Goal: Book appointment/travel/reservation

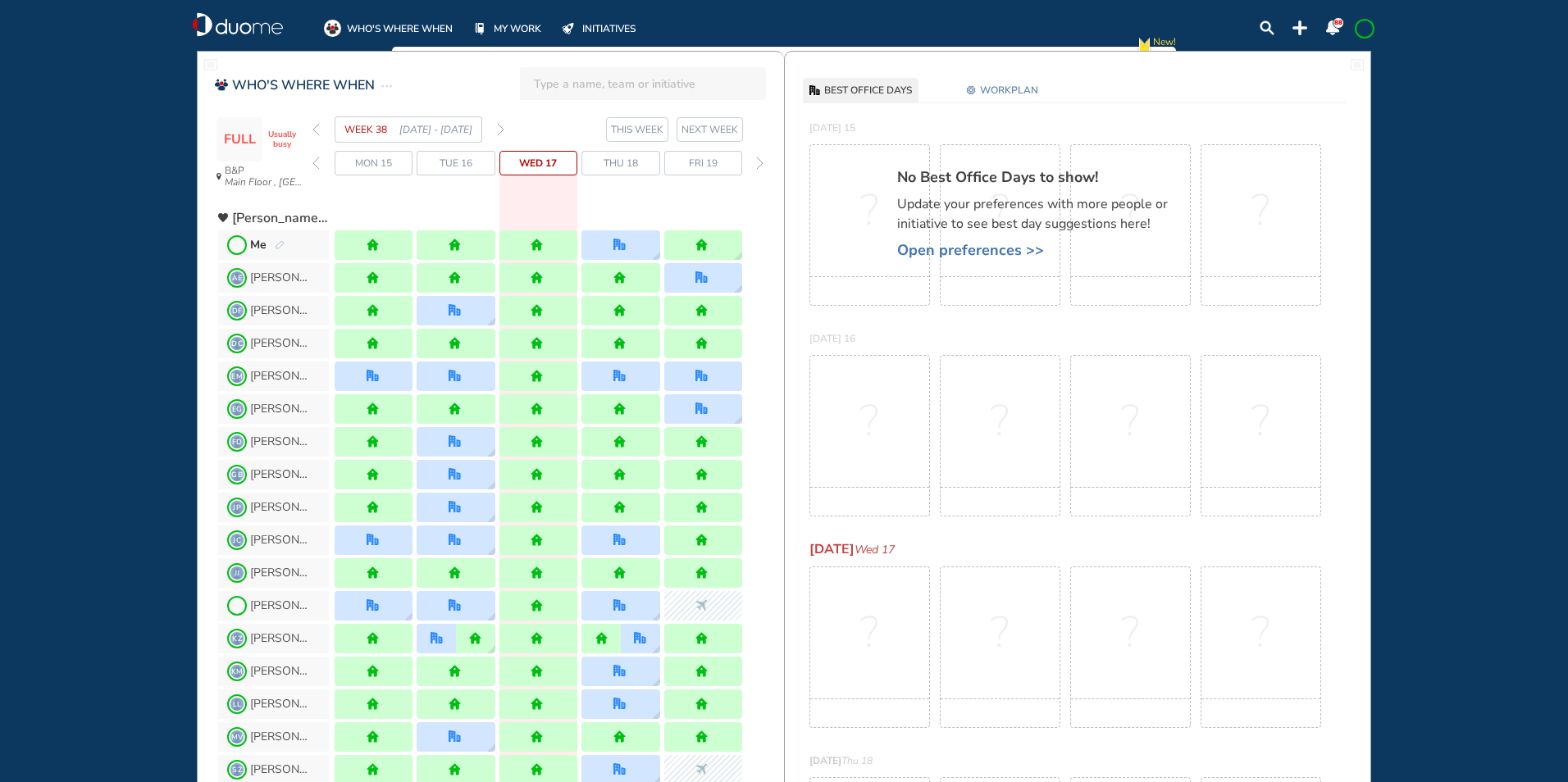
click at [283, 248] on img "pen-edit" at bounding box center [279, 245] width 10 height 11
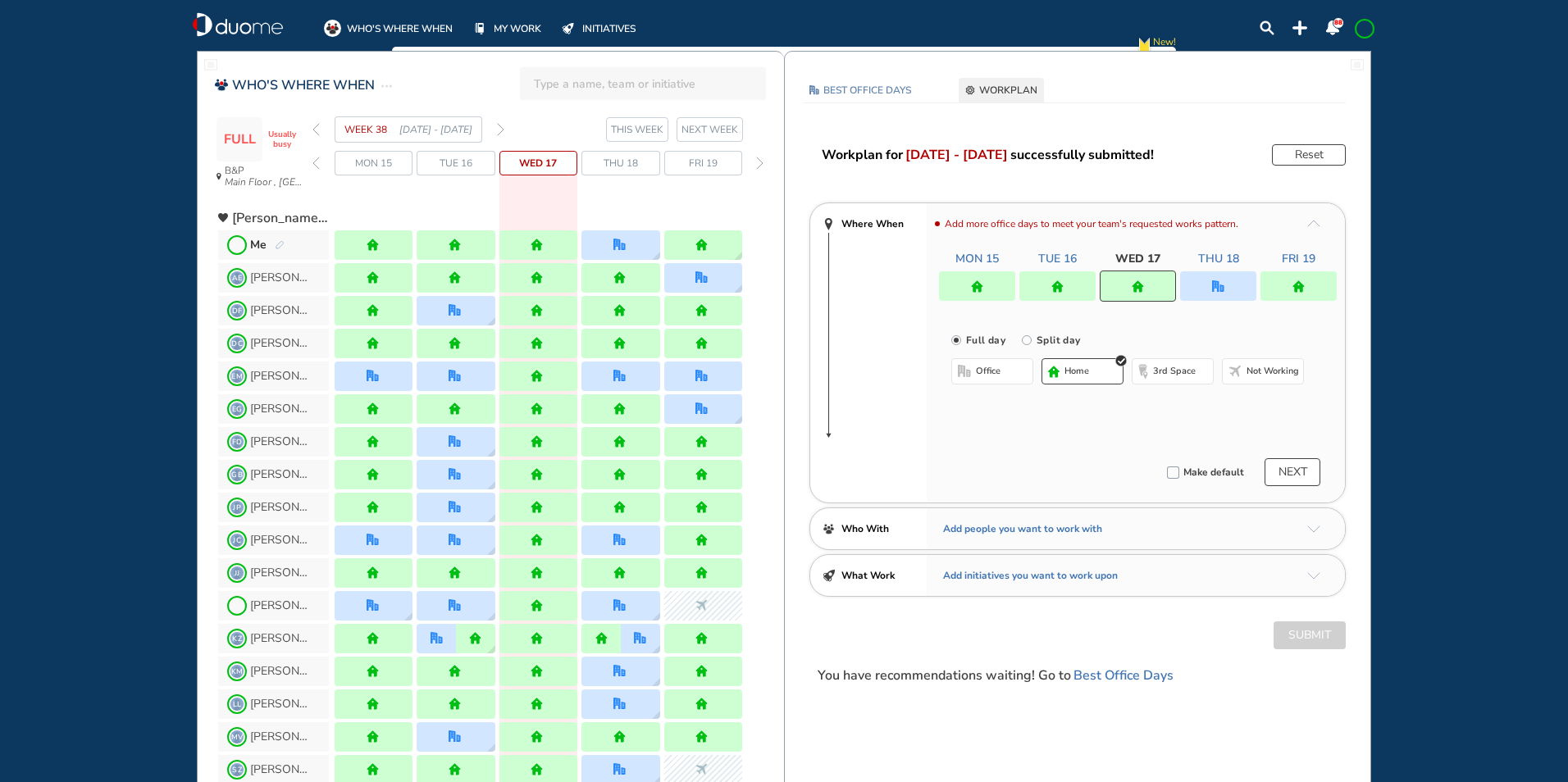
click at [1227, 286] on div at bounding box center [1218, 286] width 76 height 29
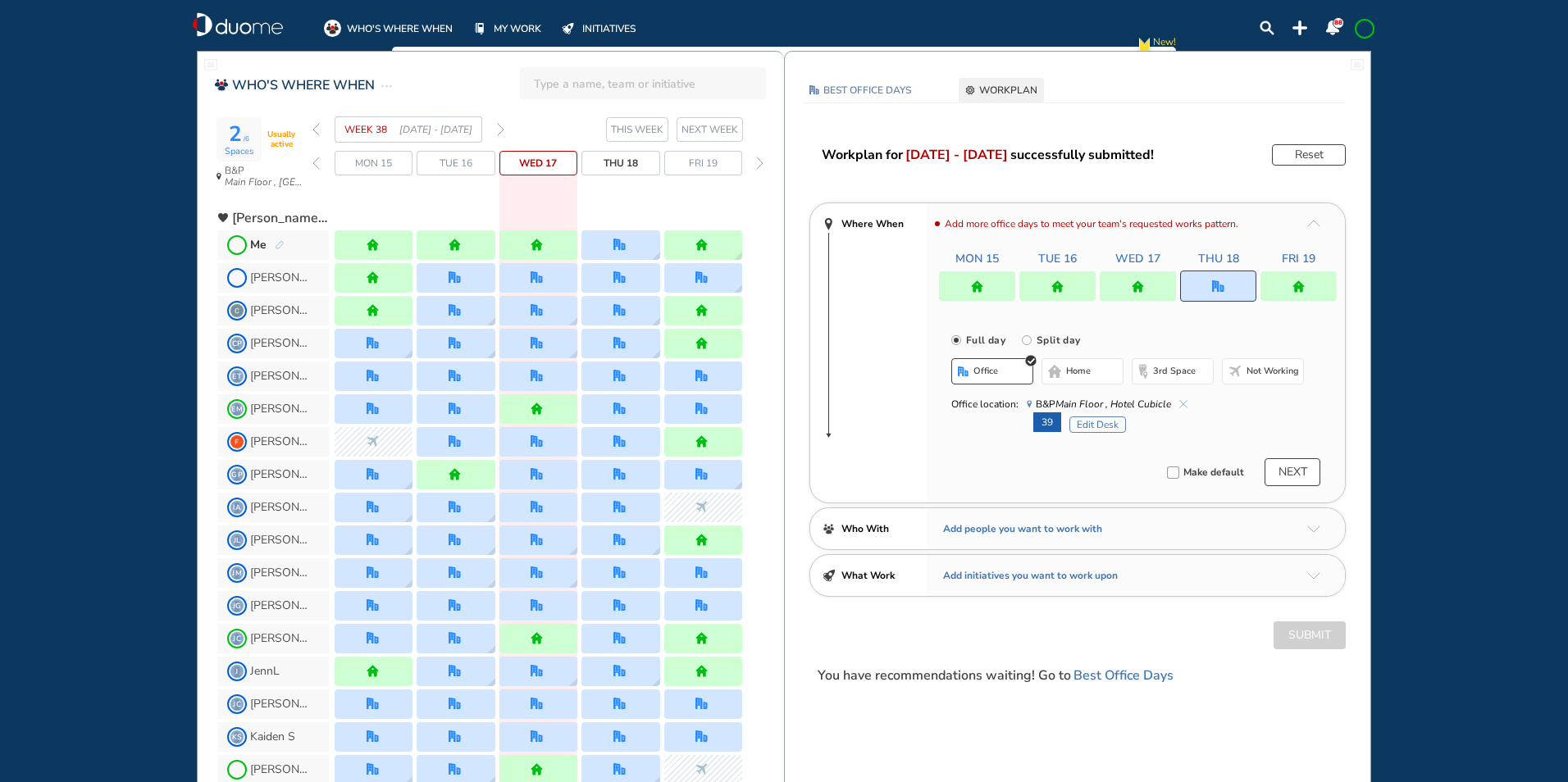
click at [1100, 420] on button "Edit Desk" at bounding box center [1097, 424] width 56 height 17
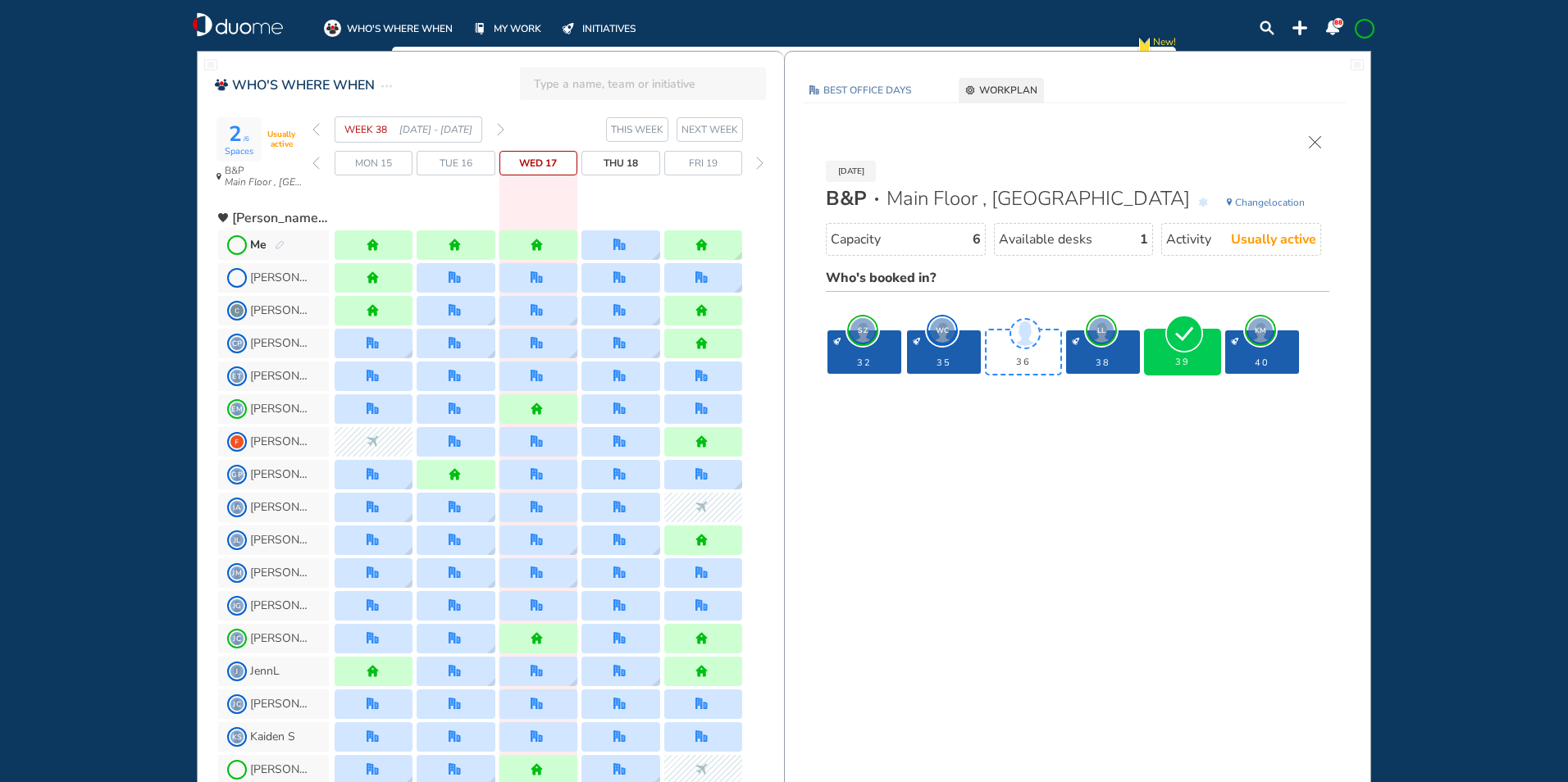
click at [504, 129] on img "forward week" at bounding box center [501, 128] width 8 height 13
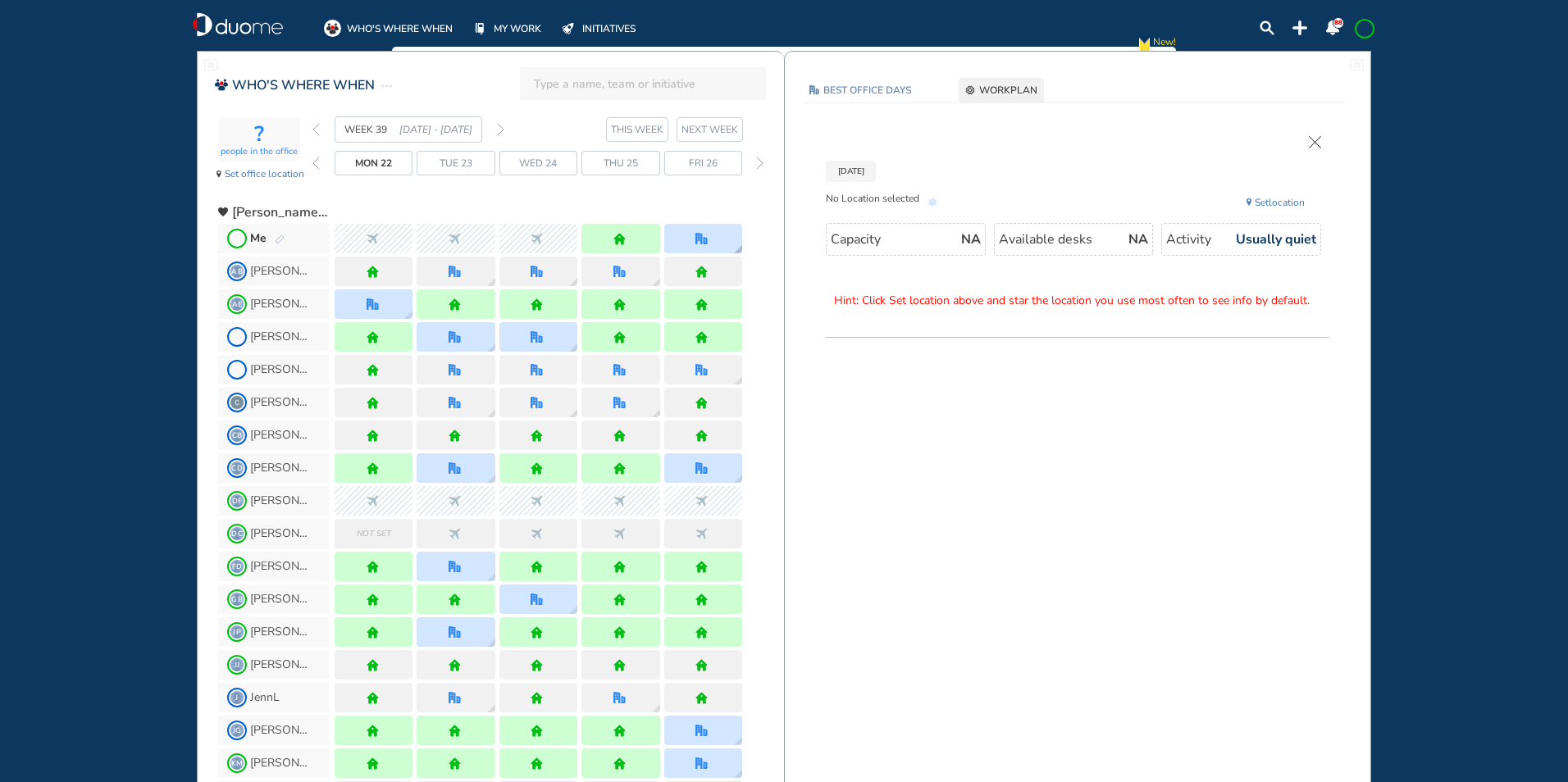
click at [702, 235] on img "office" at bounding box center [701, 238] width 13 height 13
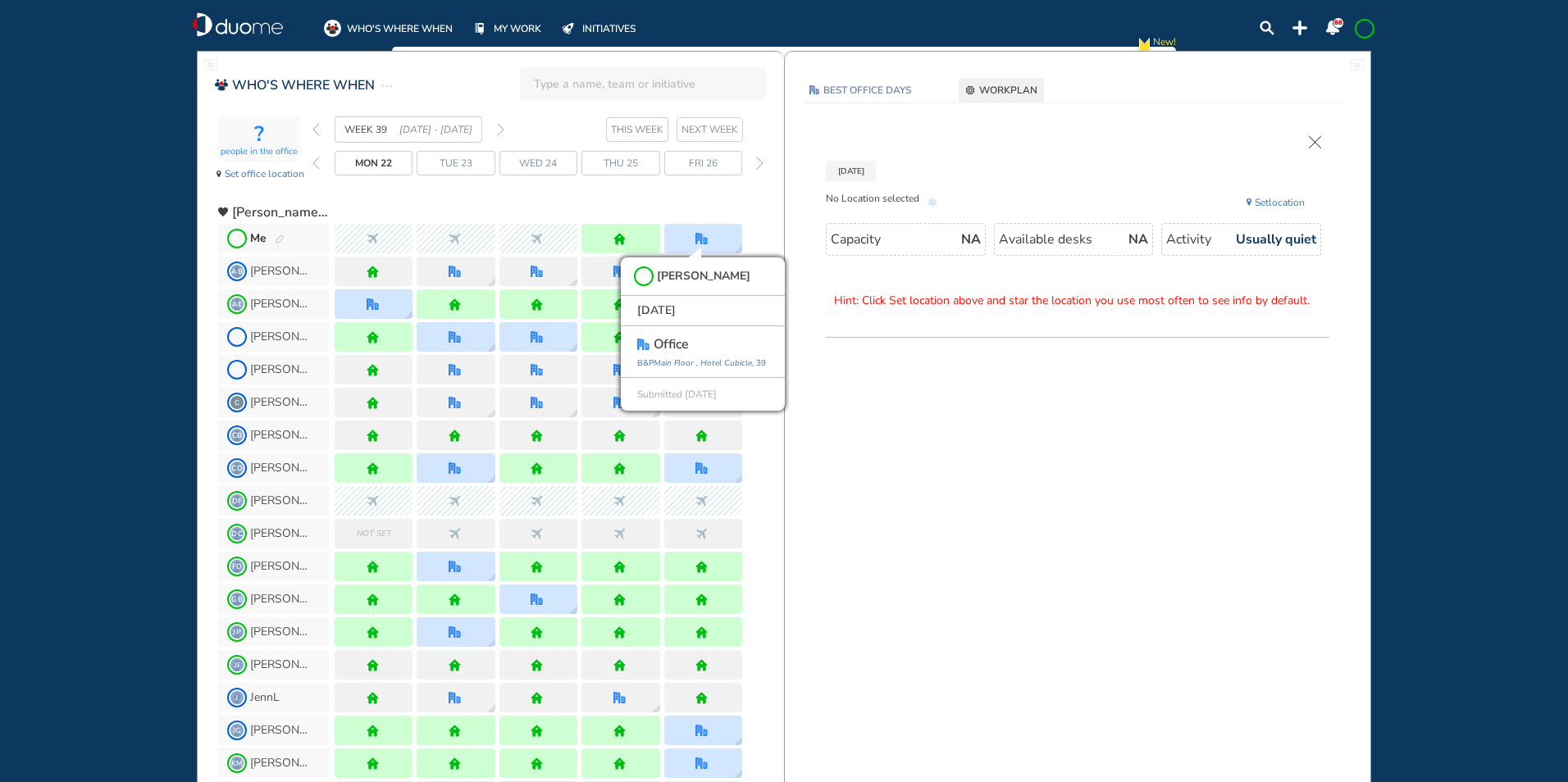
click at [276, 237] on img "pen-edit" at bounding box center [279, 239] width 10 height 11
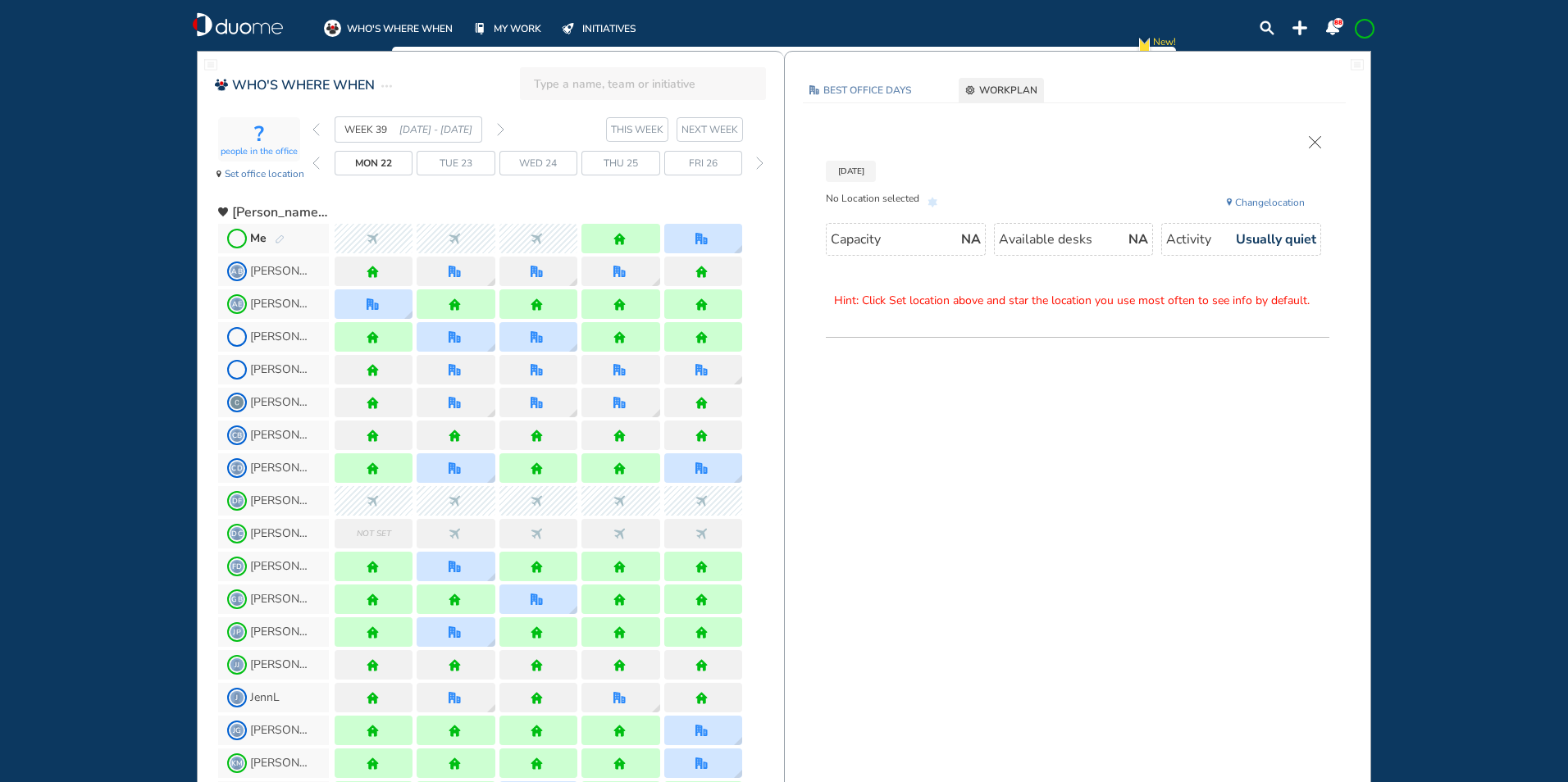
click at [279, 235] on img "pen-edit" at bounding box center [279, 239] width 10 height 11
click at [283, 237] on img "pen-edit" at bounding box center [279, 239] width 10 height 11
drag, startPoint x: 282, startPoint y: 237, endPoint x: 271, endPoint y: 238, distance: 11.0
click at [281, 237] on img "pen-edit" at bounding box center [279, 239] width 10 height 11
click at [271, 238] on div "Me" at bounding box center [267, 238] width 34 height 17
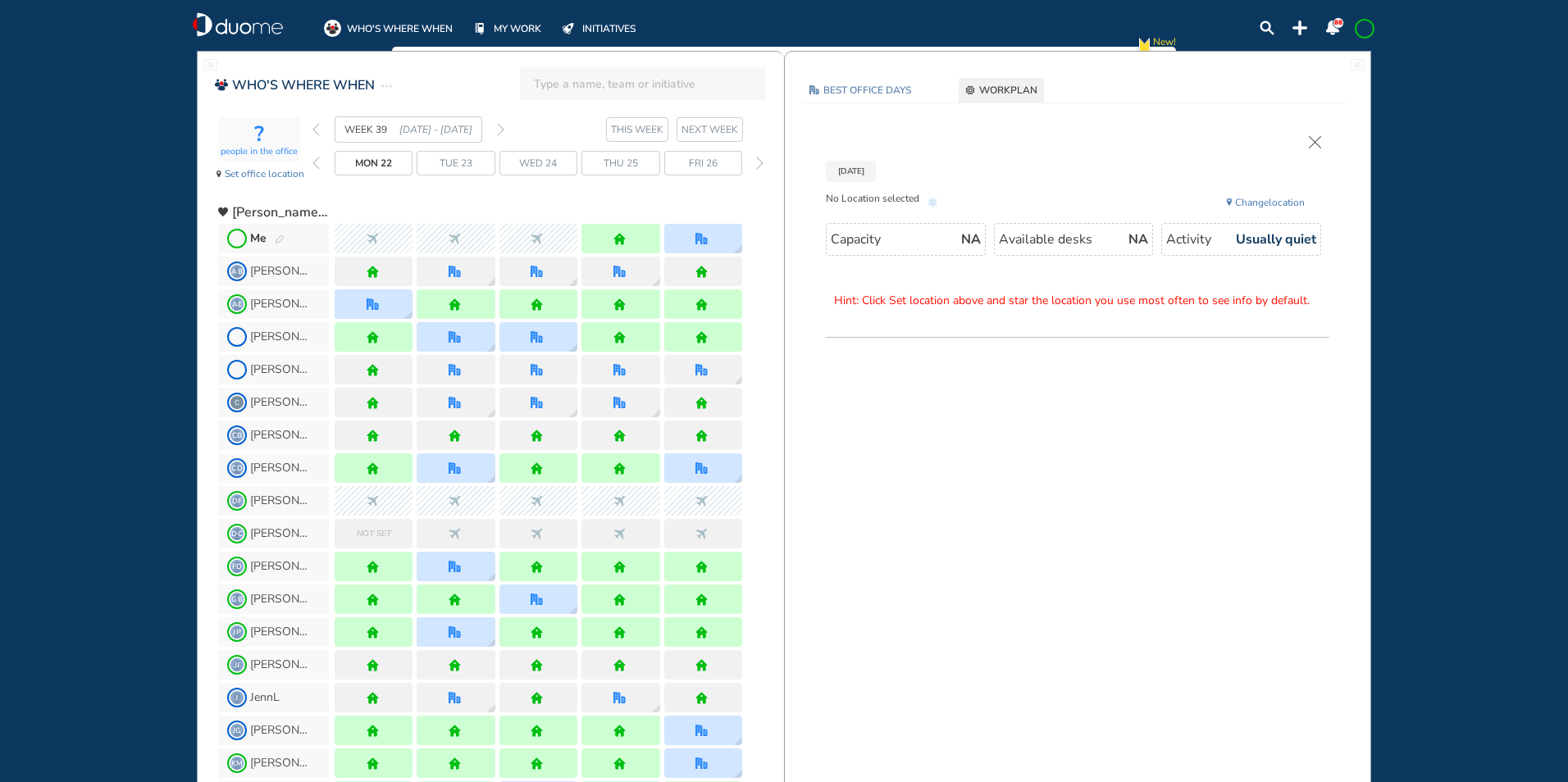
click at [271, 238] on div "Me" at bounding box center [267, 238] width 34 height 17
click at [274, 232] on div "Me" at bounding box center [267, 238] width 34 height 17
drag, startPoint x: 1397, startPoint y: 241, endPoint x: 1384, endPoint y: 209, distance: 34.5
click at [1317, 139] on img "cross-thin" at bounding box center [1314, 142] width 13 height 13
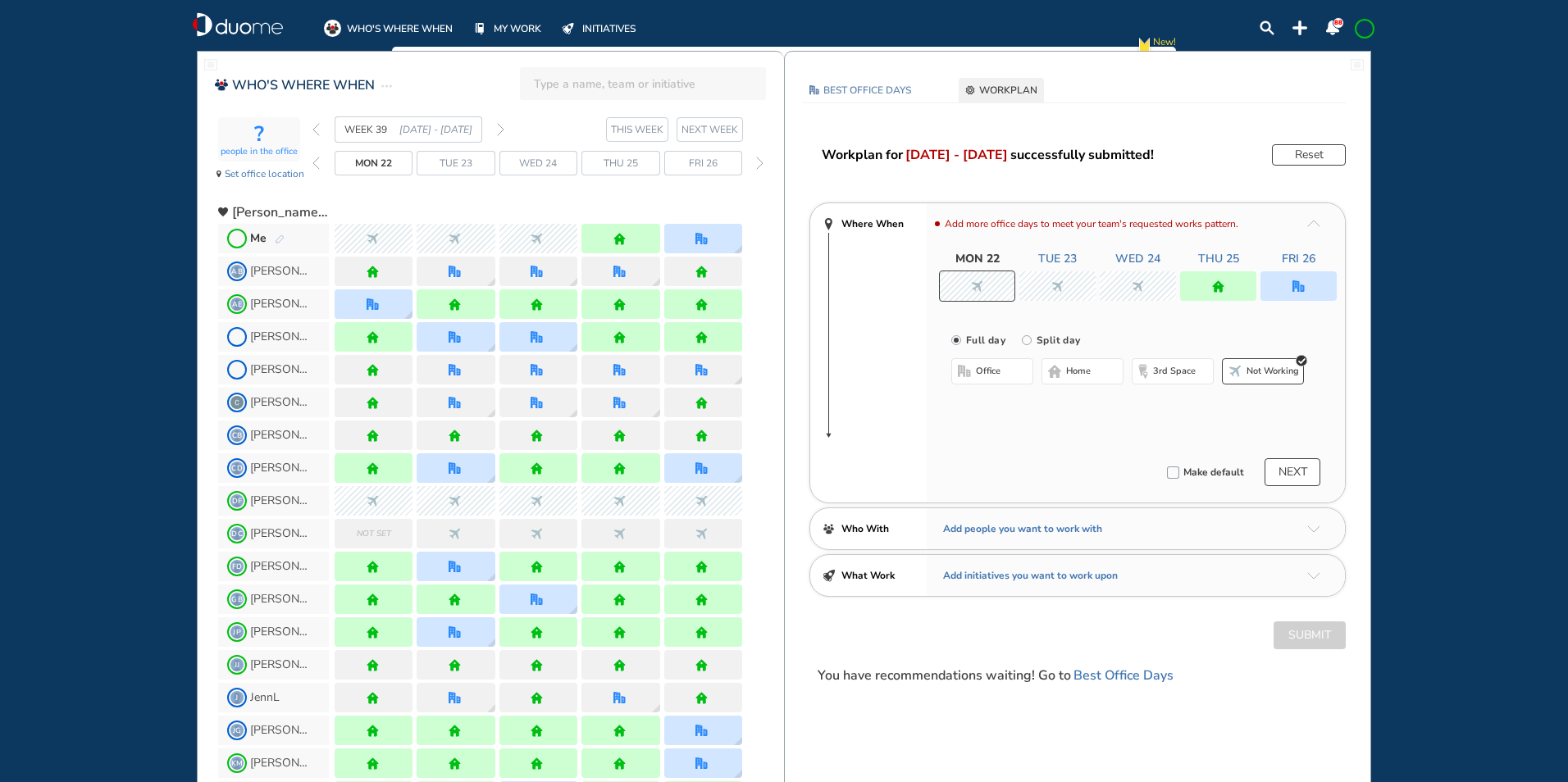
click at [285, 242] on span "Me" at bounding box center [273, 238] width 111 height 29
click at [279, 237] on img "pen-edit" at bounding box center [279, 239] width 10 height 11
click at [1305, 276] on div at bounding box center [1298, 286] width 76 height 29
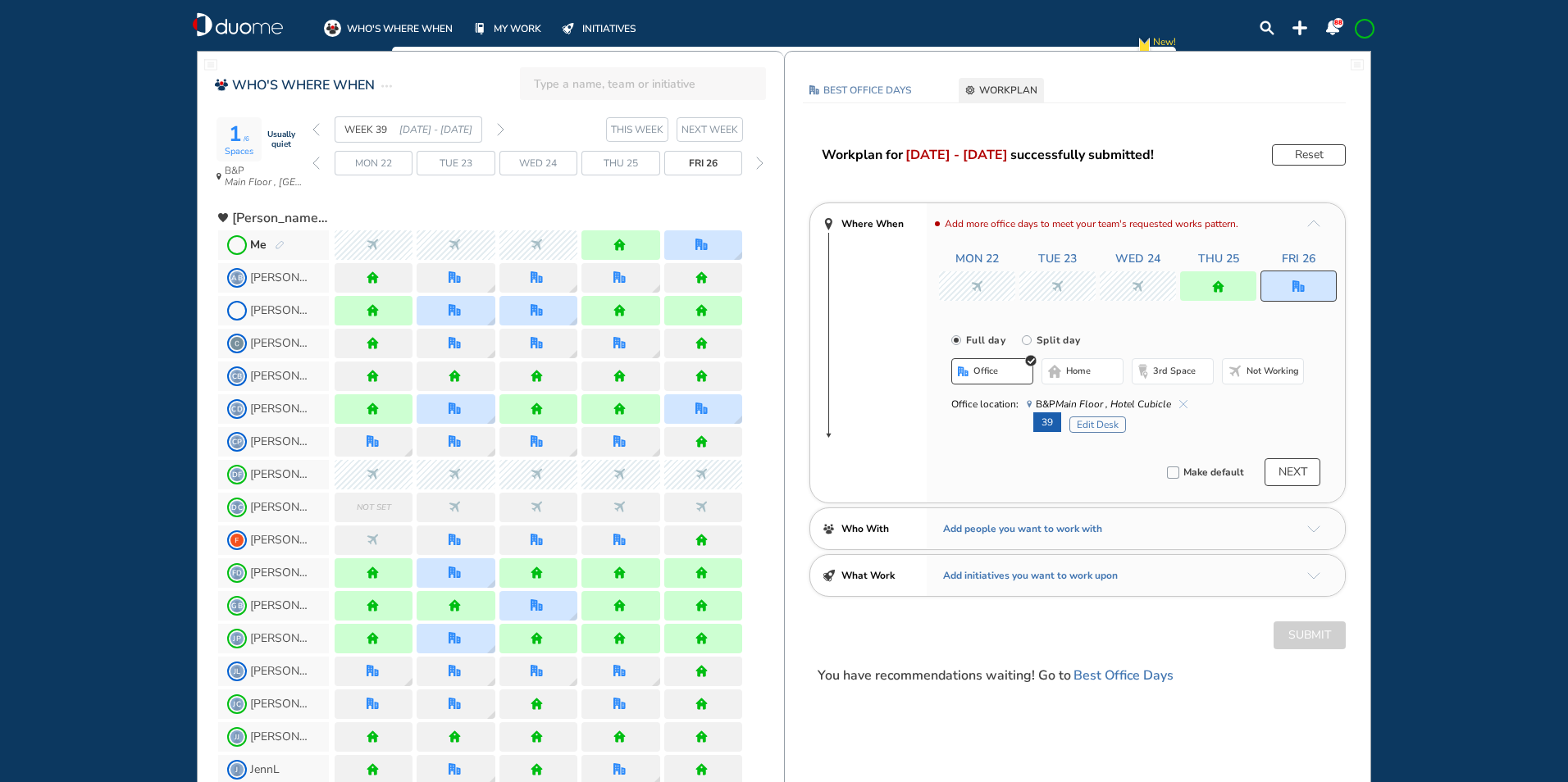
click at [1080, 426] on button "Edit Desk" at bounding box center [1097, 424] width 56 height 17
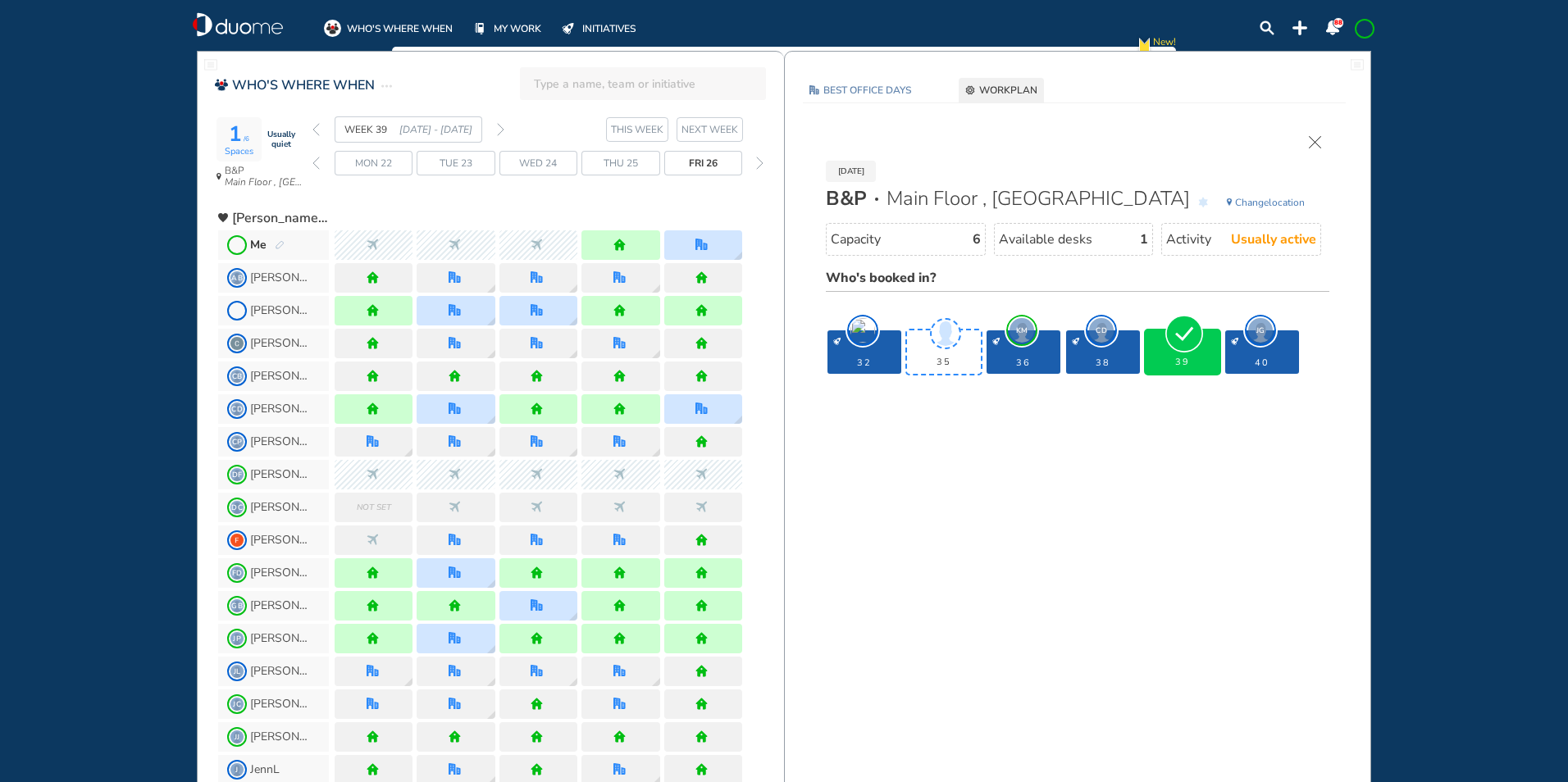
click at [1314, 139] on img "cross-thin" at bounding box center [1314, 142] width 13 height 13
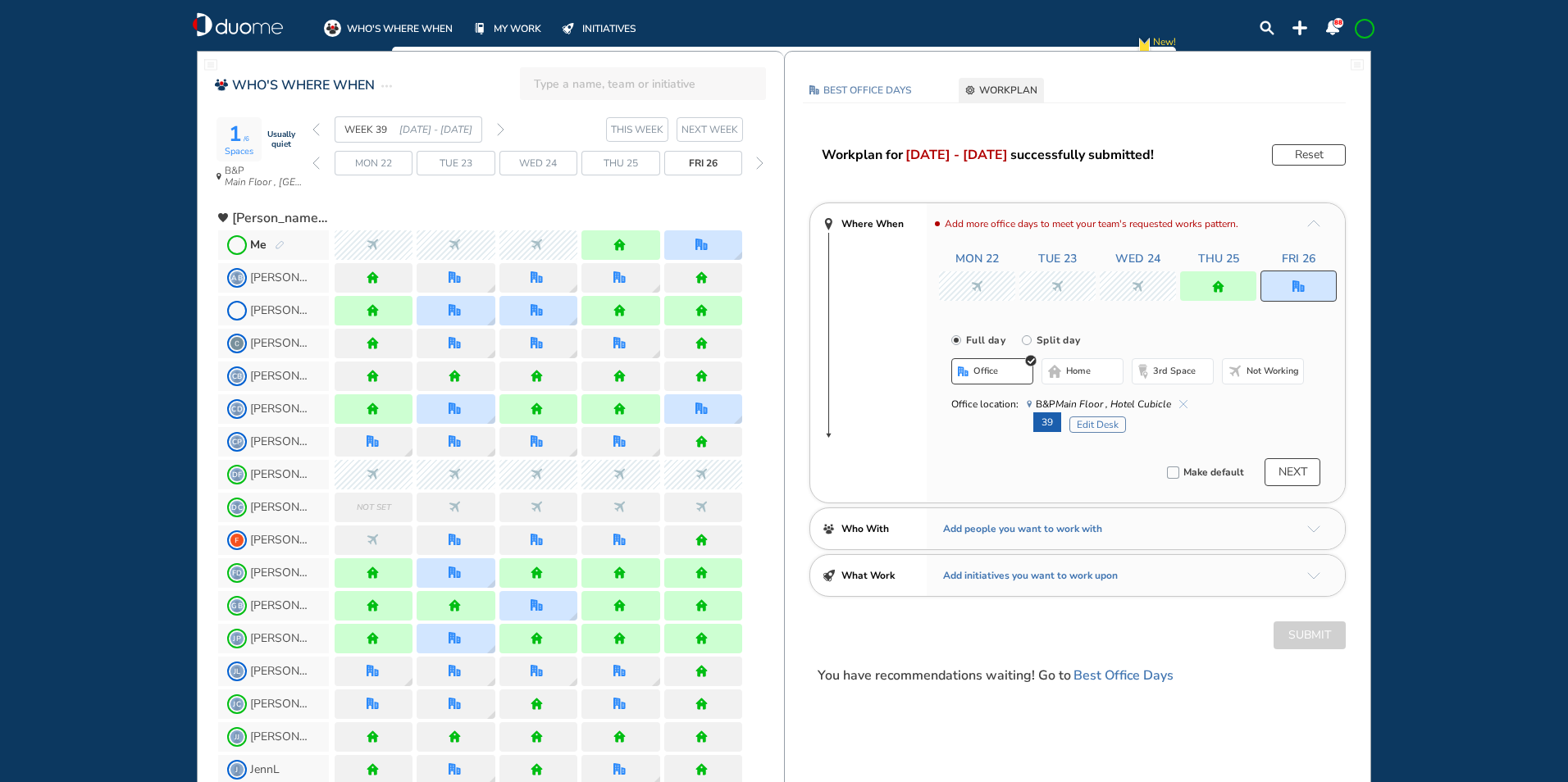
click at [501, 128] on img "forward week" at bounding box center [501, 128] width 8 height 13
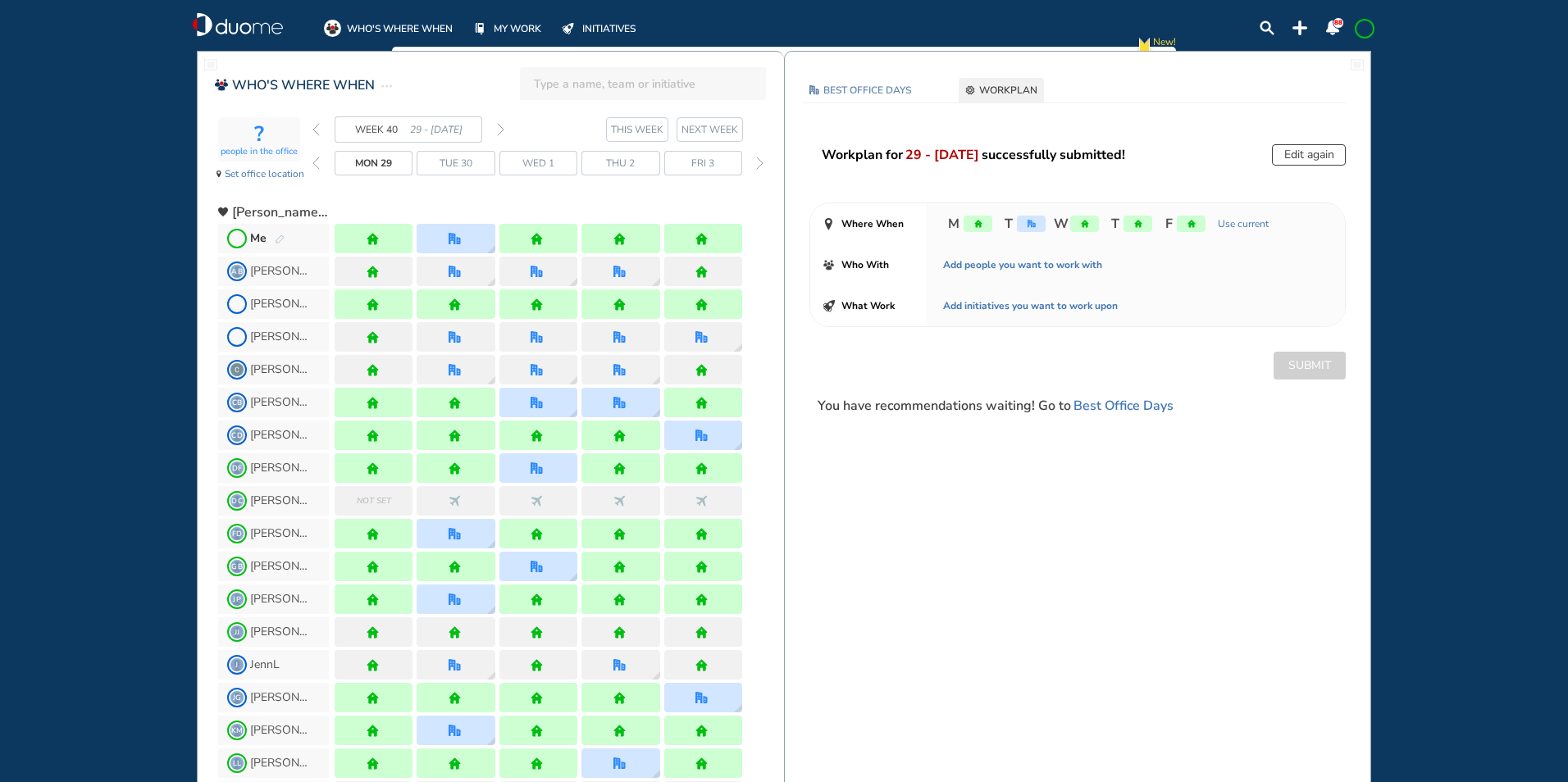
click at [282, 238] on img "pen-edit" at bounding box center [279, 239] width 10 height 11
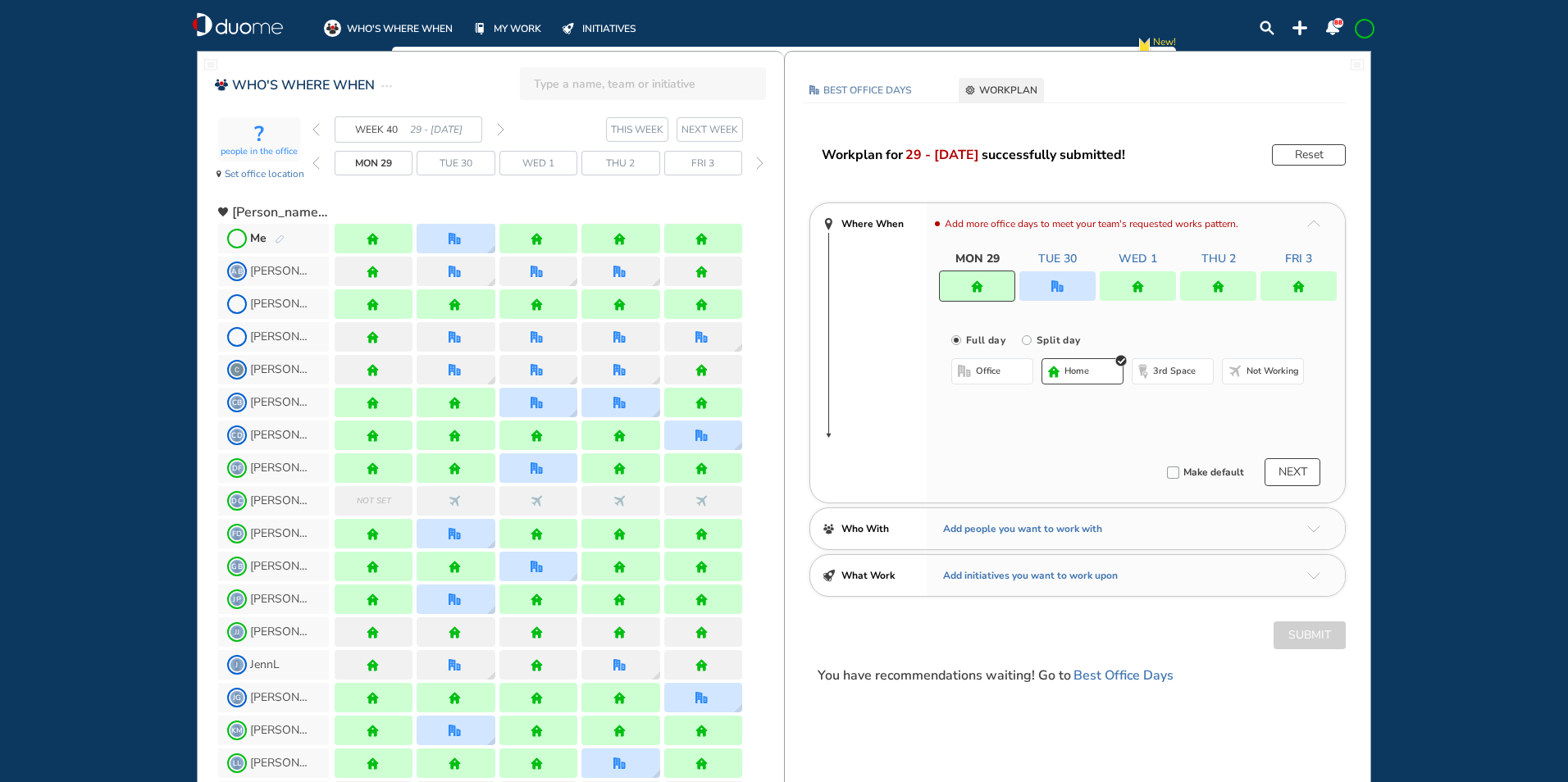
click at [1054, 292] on img "office" at bounding box center [1057, 286] width 13 height 13
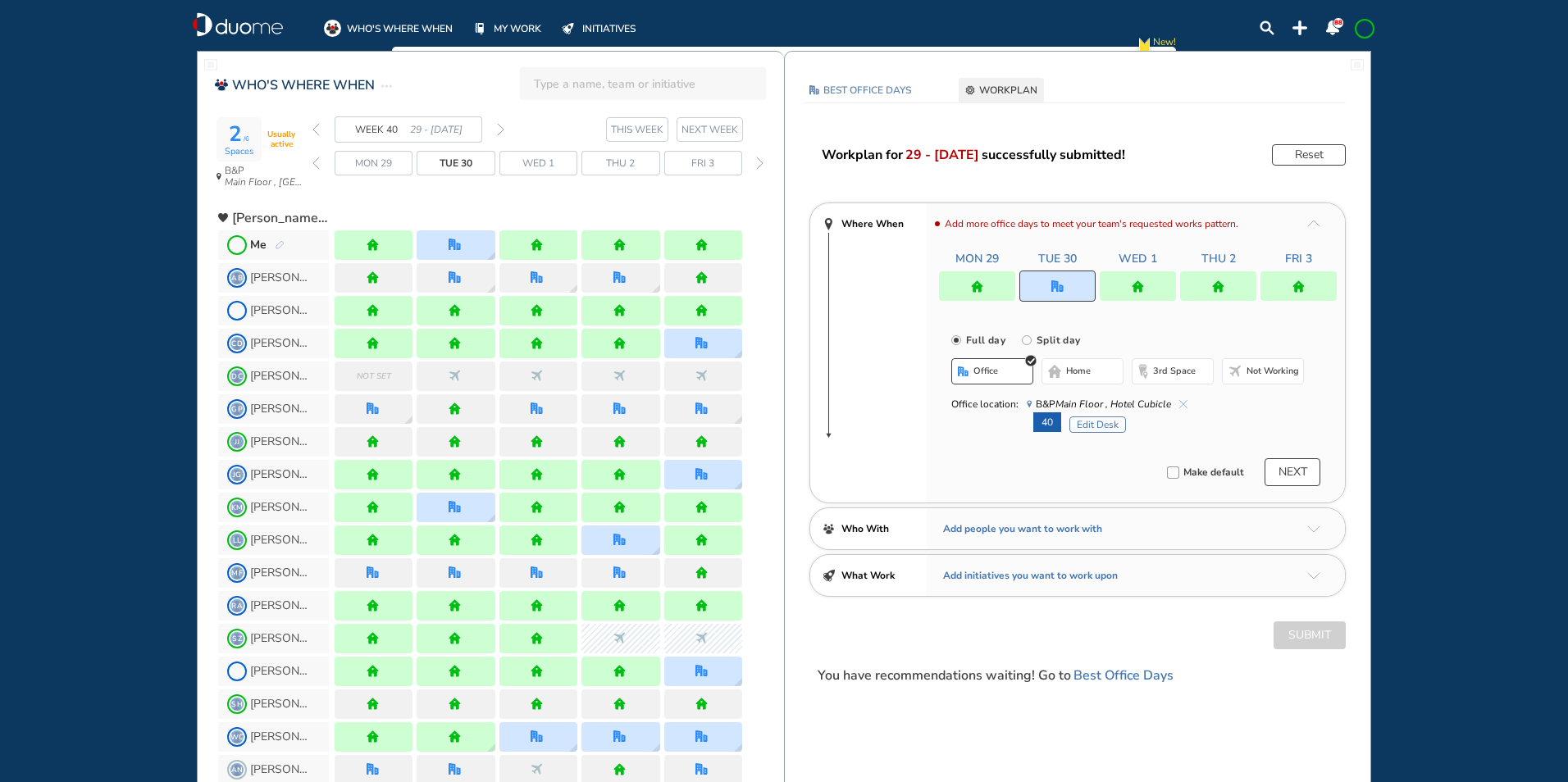
click at [1083, 420] on button "Edit Desk" at bounding box center [1097, 424] width 56 height 17
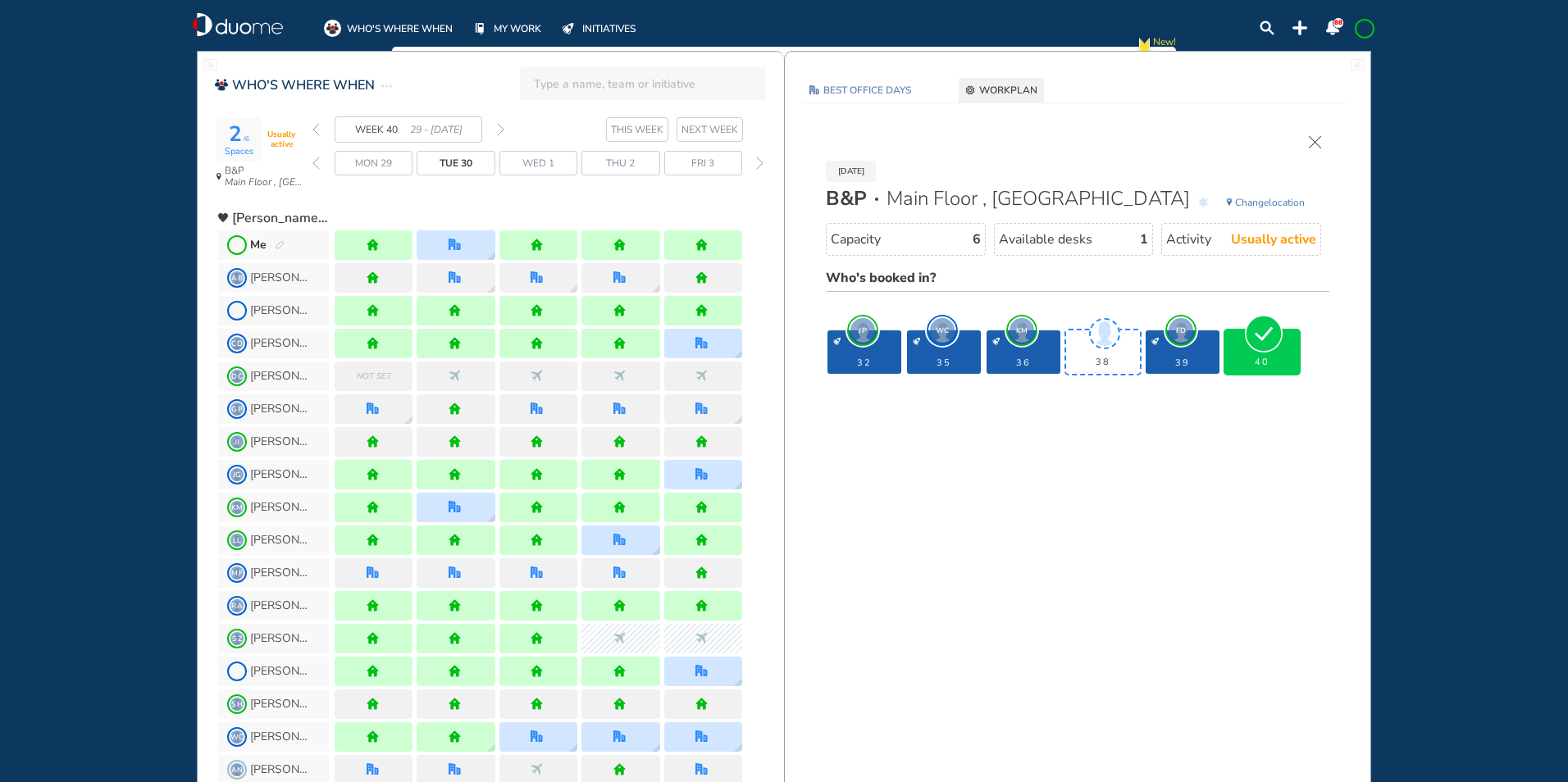
click at [501, 127] on img "forward week" at bounding box center [501, 128] width 8 height 13
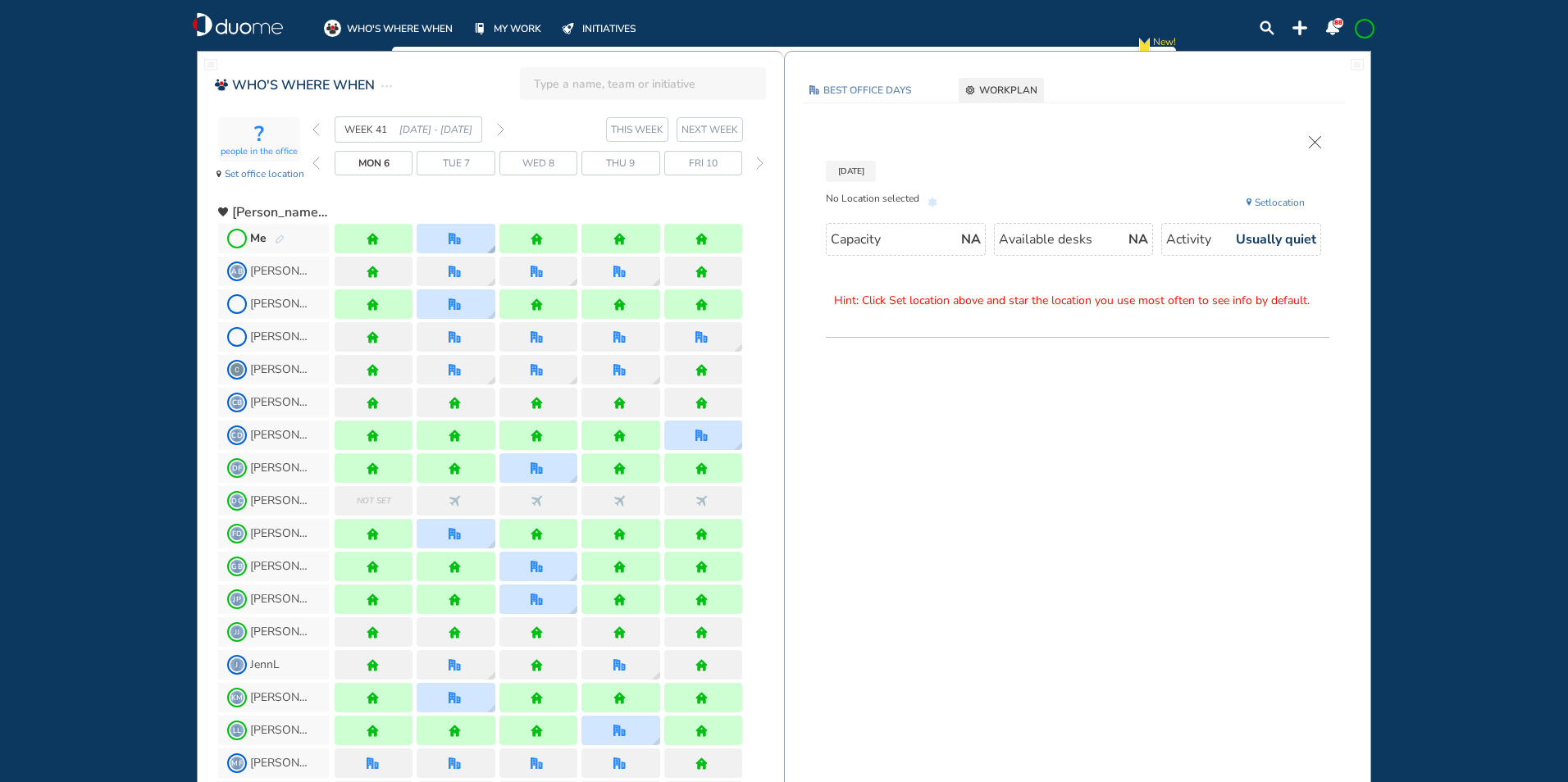
click at [445, 236] on div at bounding box center [455, 238] width 78 height 29
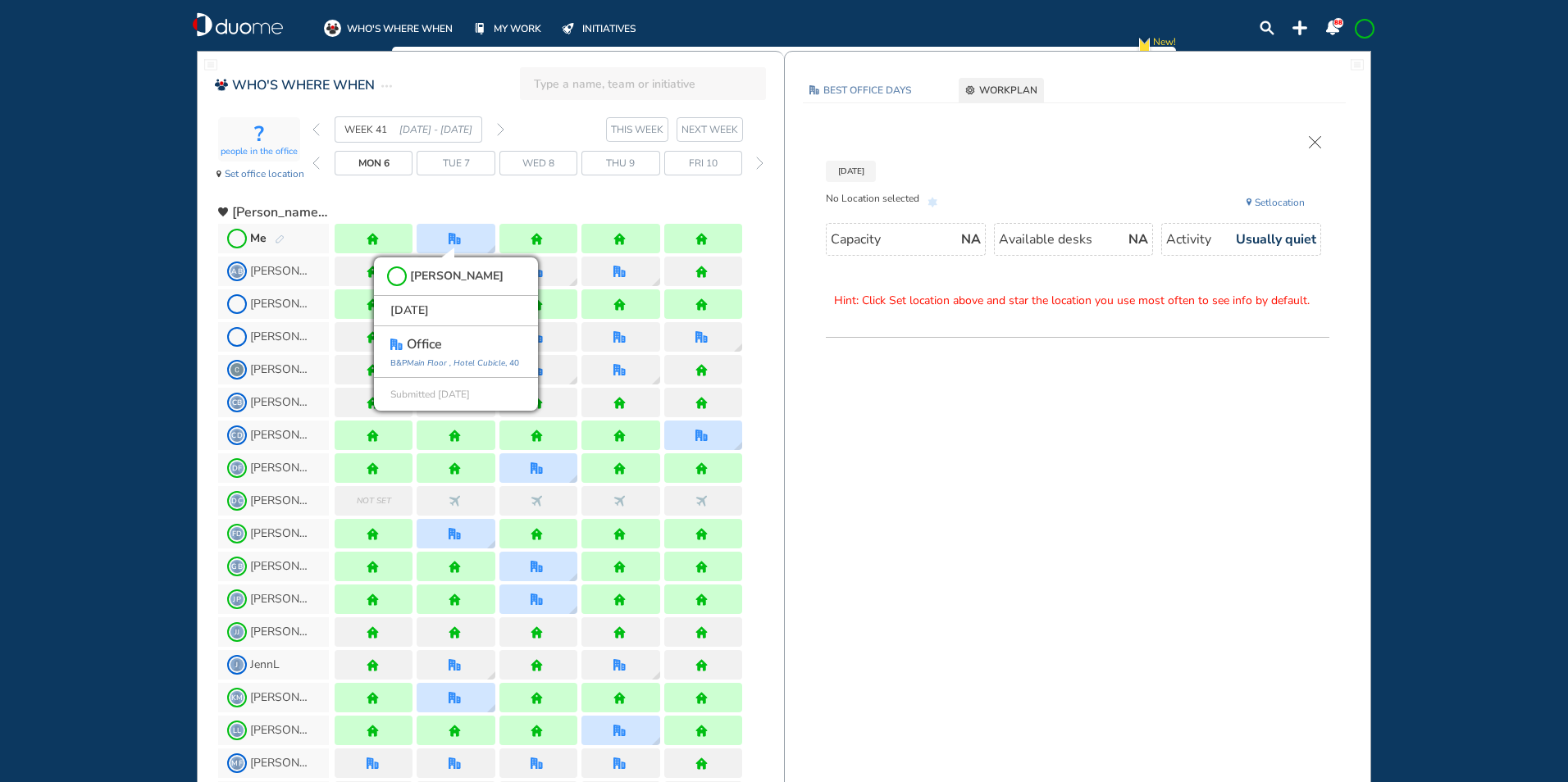
click at [276, 239] on img "pen-edit" at bounding box center [279, 239] width 10 height 11
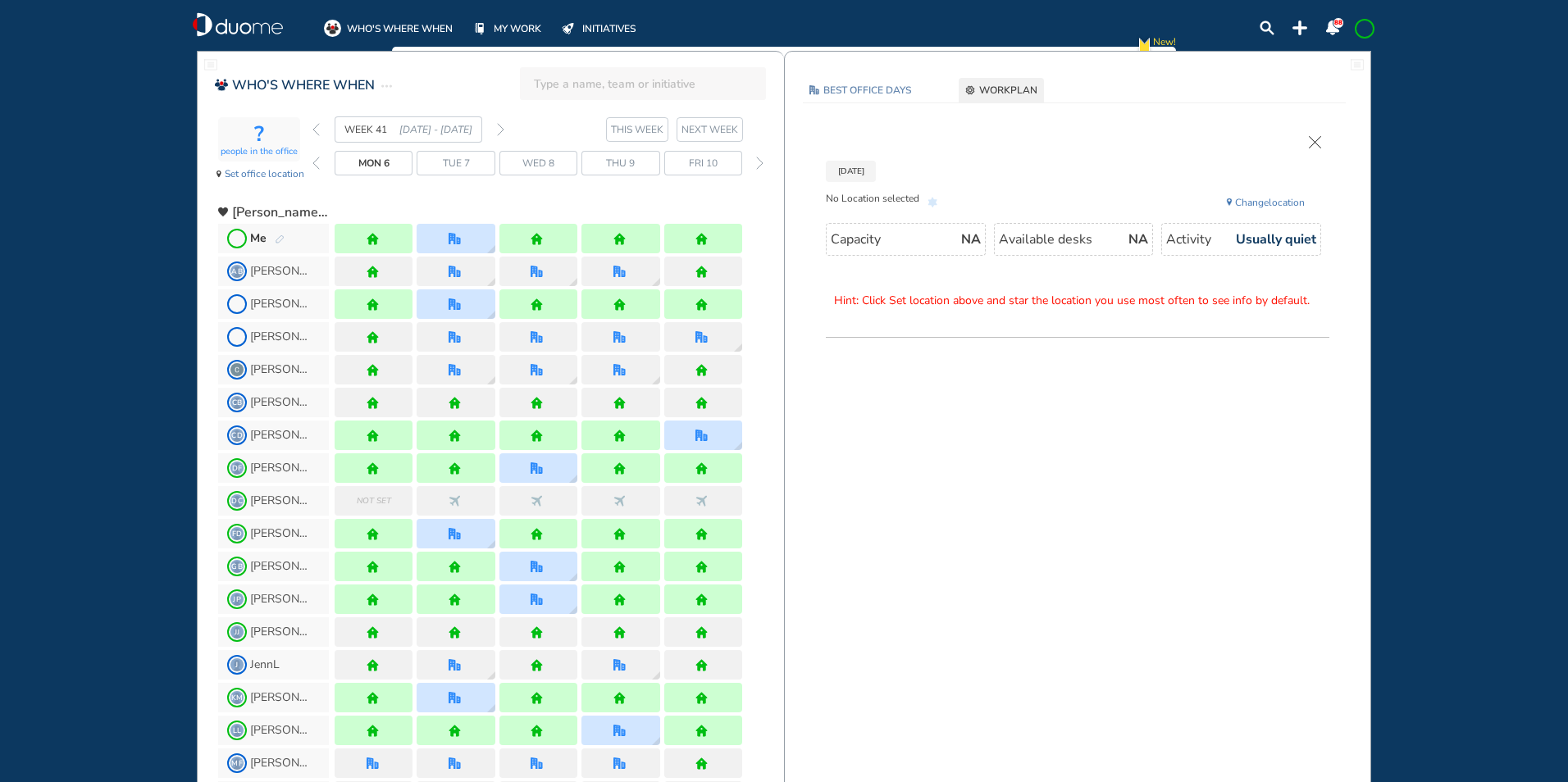
click at [280, 236] on img "pen-edit" at bounding box center [279, 239] width 10 height 11
click at [278, 241] on img "pen-edit" at bounding box center [279, 239] width 10 height 11
click at [279, 240] on img "pen-edit" at bounding box center [279, 239] width 10 height 11
click at [279, 239] on img "pen-edit" at bounding box center [279, 239] width 10 height 11
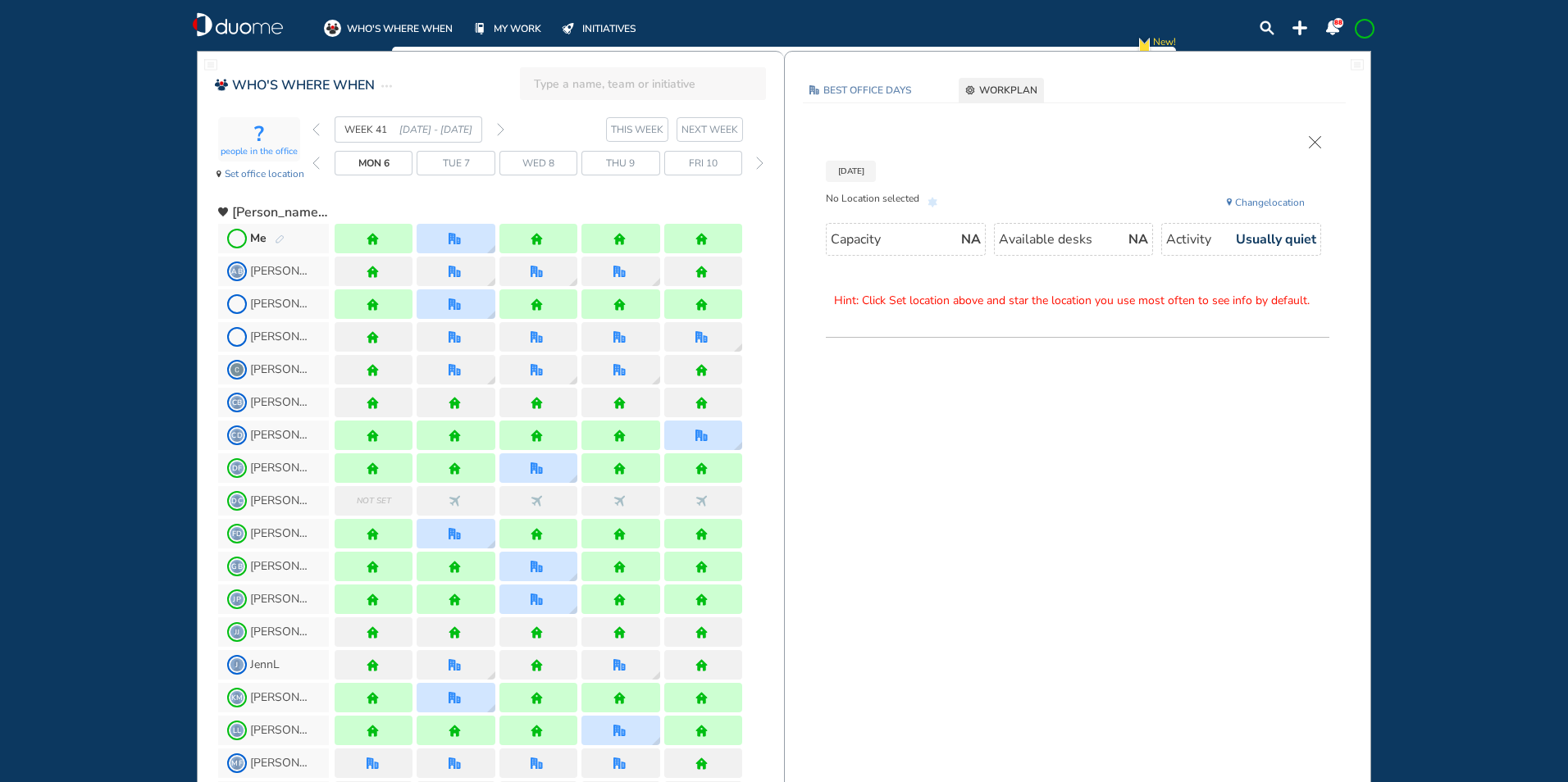
click at [286, 238] on span "Me" at bounding box center [273, 238] width 111 height 29
click at [283, 237] on img "pen-edit" at bounding box center [279, 239] width 10 height 11
click at [282, 241] on img "pen-edit" at bounding box center [279, 239] width 10 height 11
click at [283, 242] on img "pen-edit" at bounding box center [279, 239] width 10 height 11
click at [280, 239] on img "pen-edit" at bounding box center [279, 239] width 10 height 11
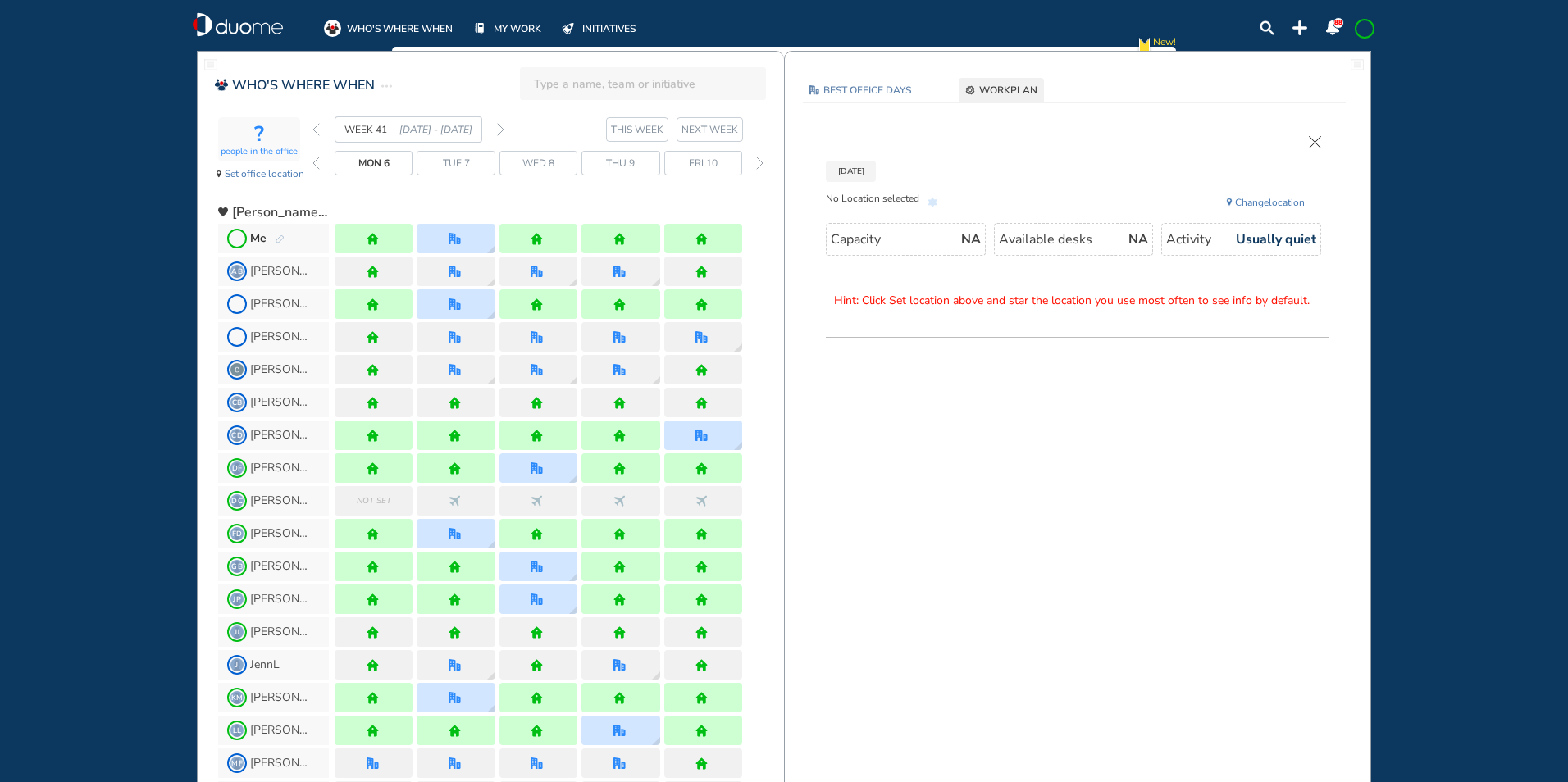
click at [1317, 142] on img "cross-thin" at bounding box center [1314, 142] width 13 height 13
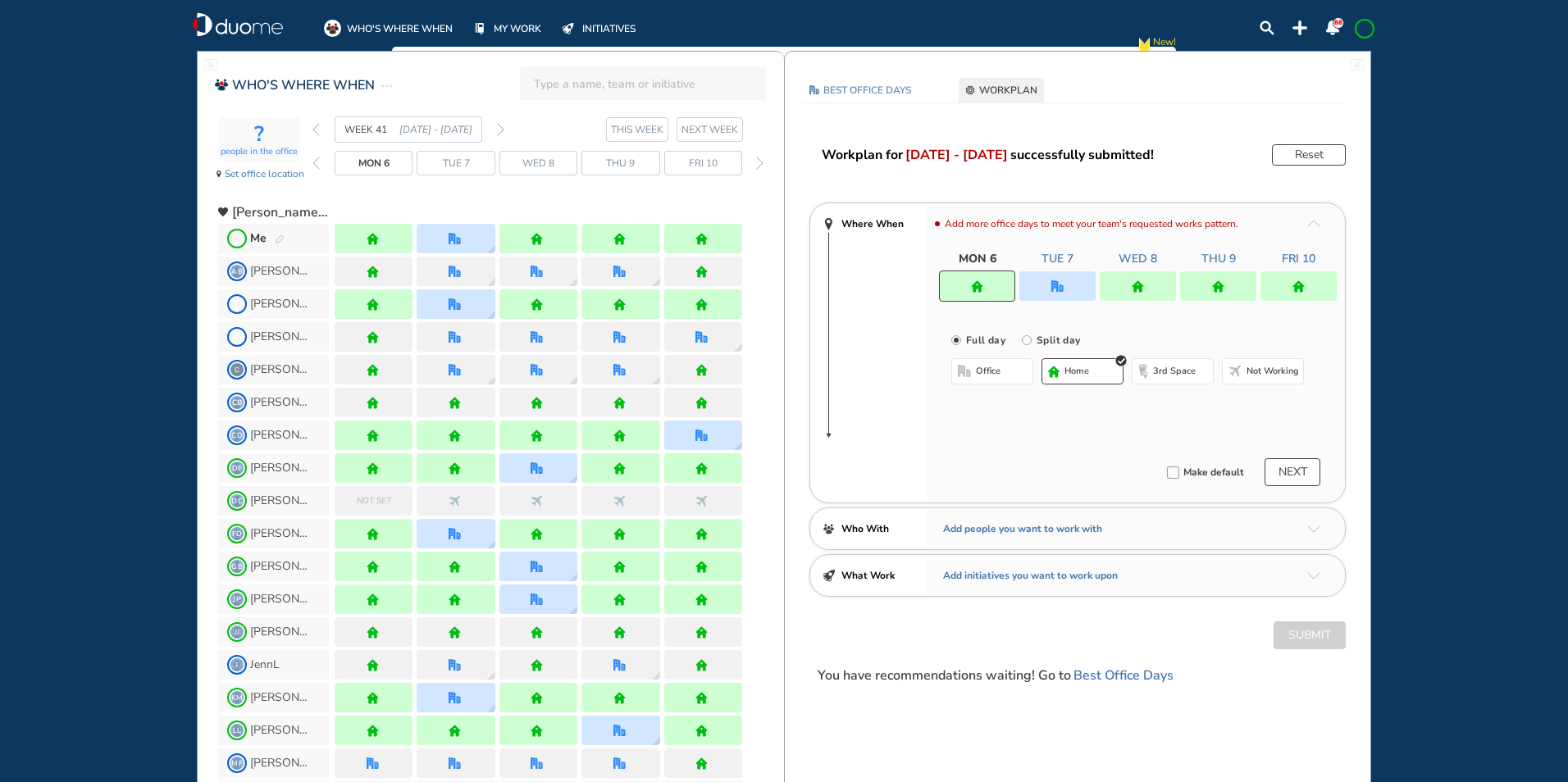
click at [1072, 279] on div at bounding box center [1057, 286] width 76 height 29
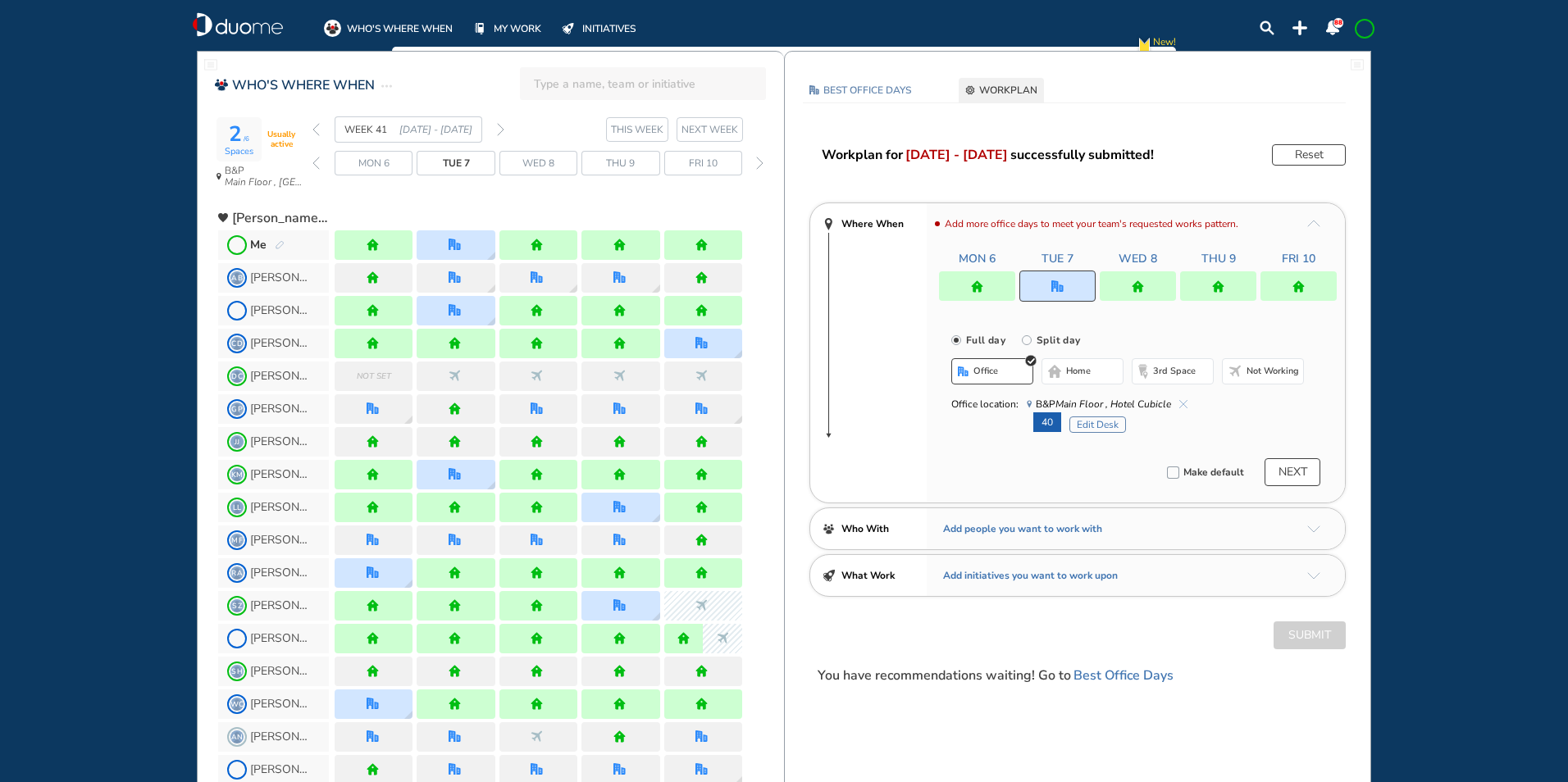
click at [1093, 430] on button "Edit Desk" at bounding box center [1097, 424] width 56 height 17
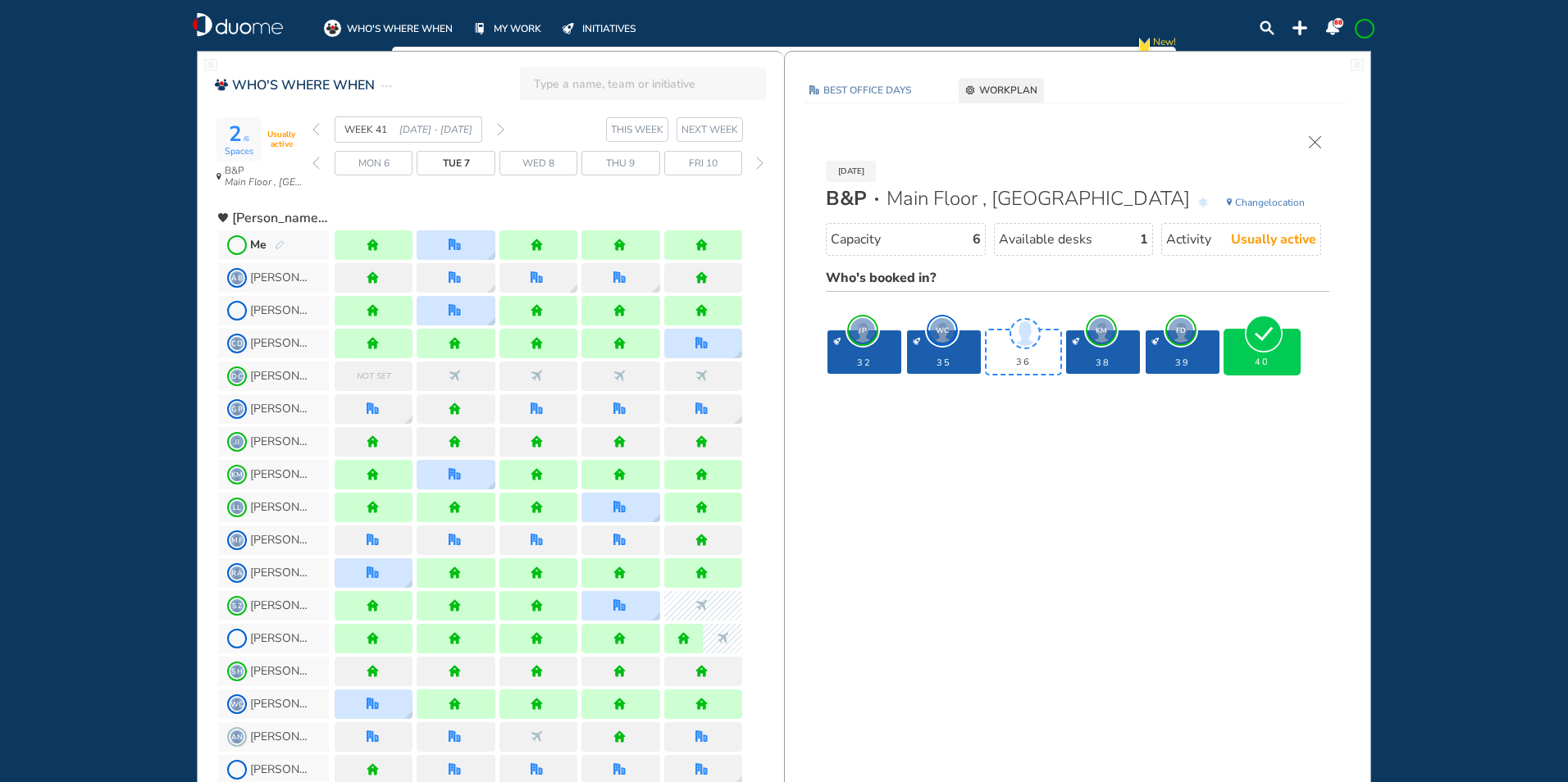
click at [500, 128] on img "forward week" at bounding box center [501, 128] width 8 height 13
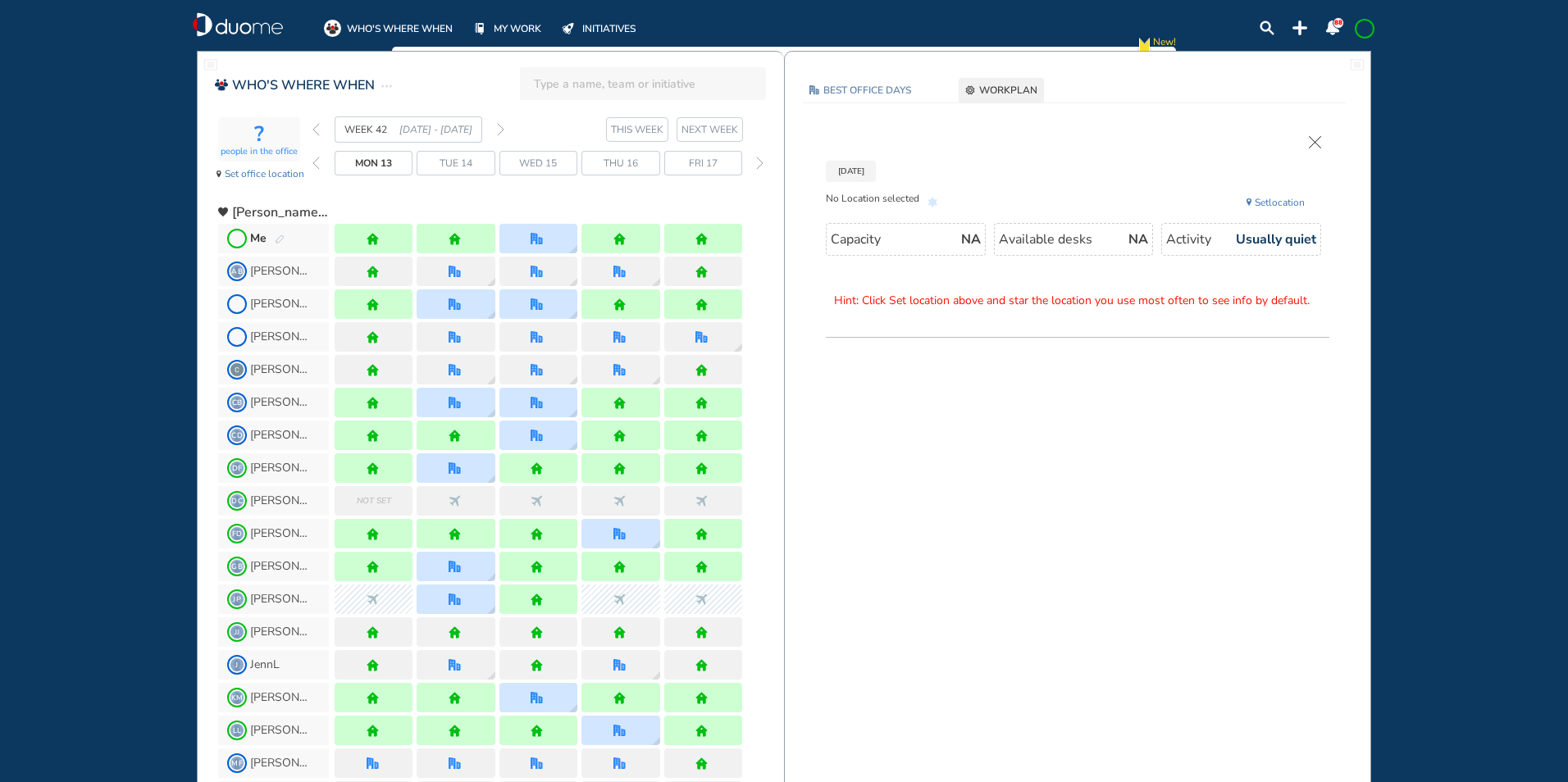
click at [278, 235] on img "pen-edit" at bounding box center [279, 239] width 10 height 11
click at [549, 240] on div at bounding box center [538, 238] width 78 height 29
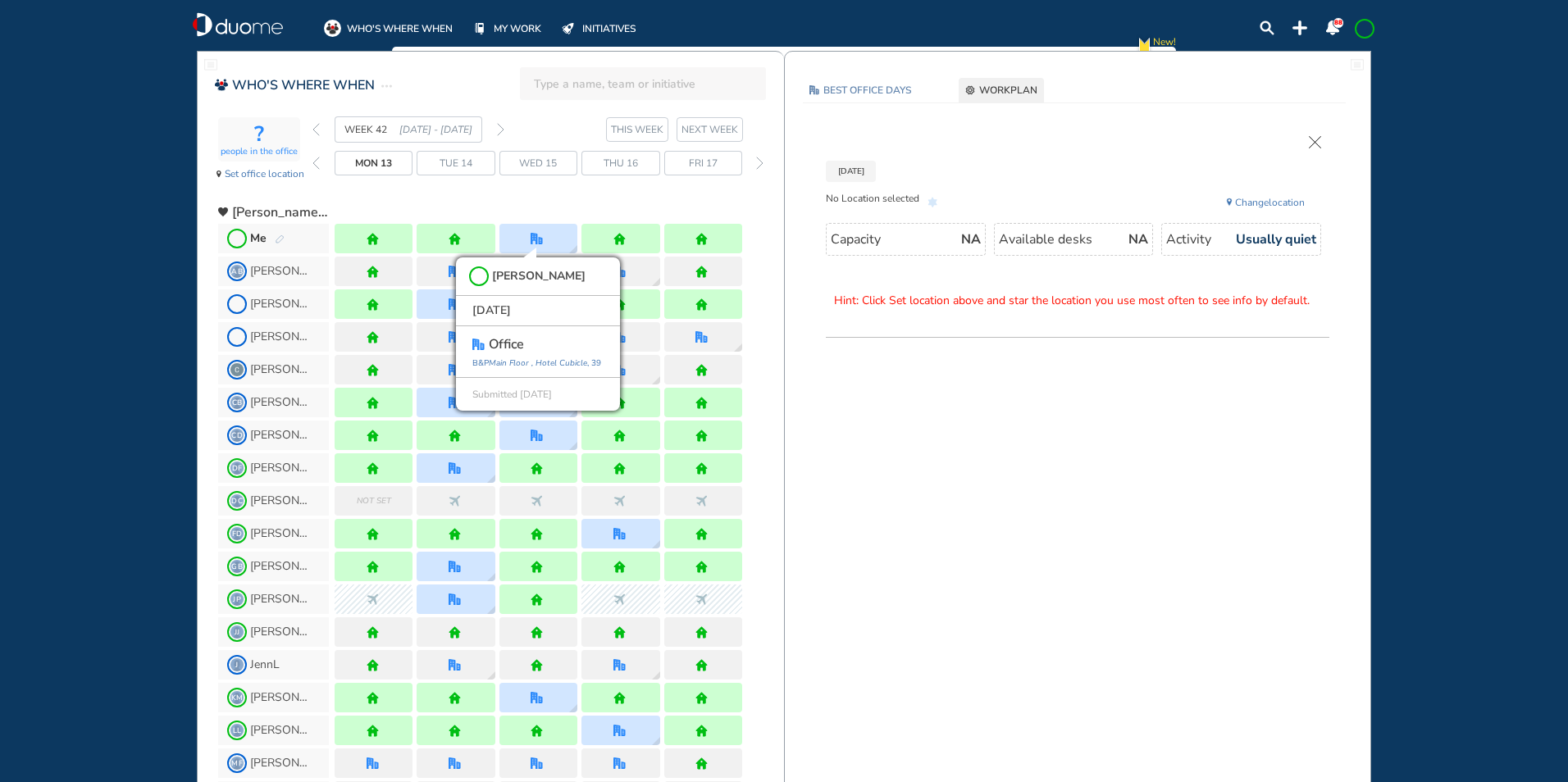
click at [281, 237] on img "pen-edit" at bounding box center [279, 239] width 10 height 11
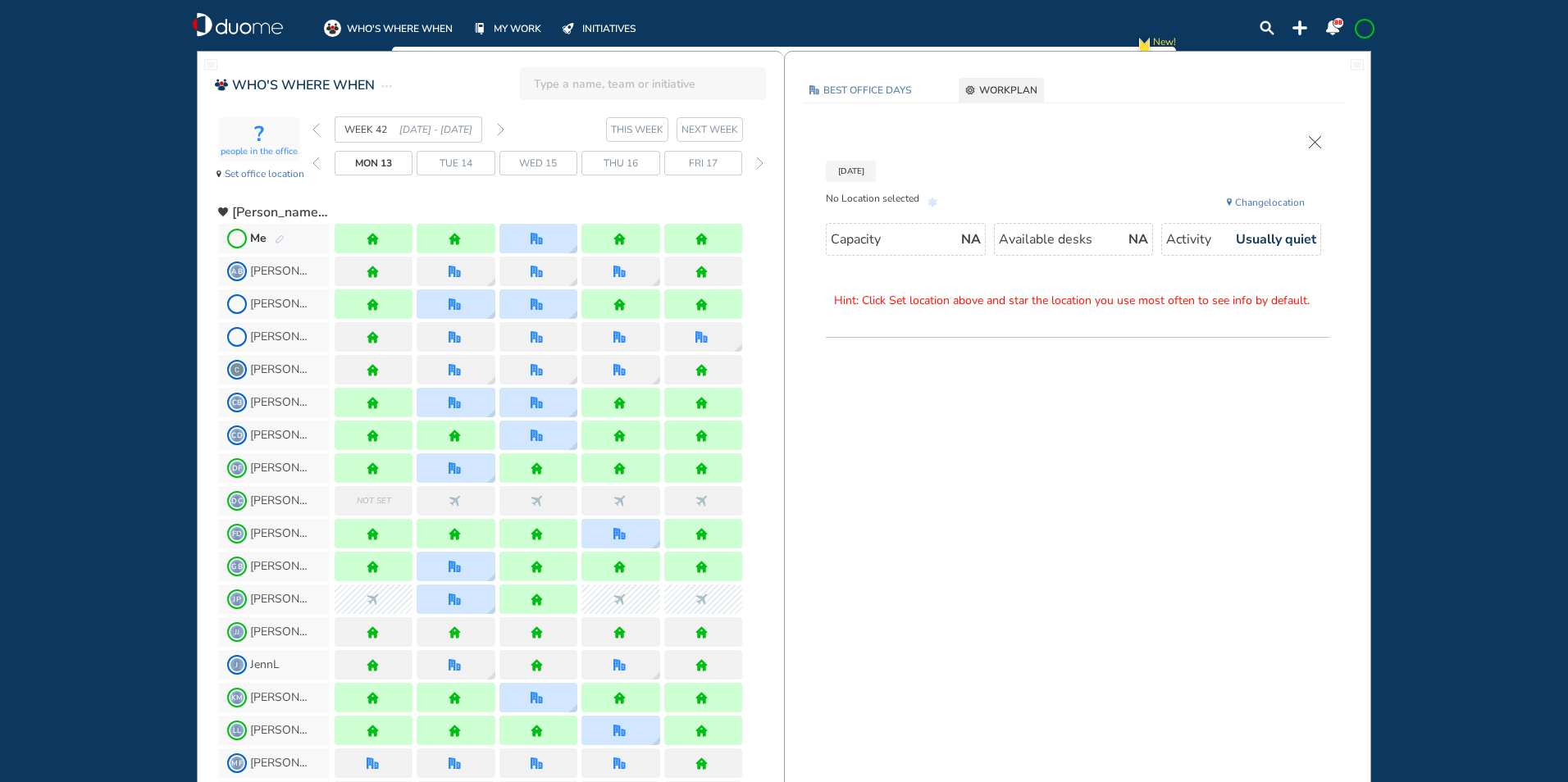
click at [1313, 132] on div "Mon 13 Oct No Location selected Change location Capacity NA Available desks NA …" at bounding box center [1077, 253] width 552 height 267
click at [1318, 138] on img "cross-thin" at bounding box center [1314, 142] width 13 height 13
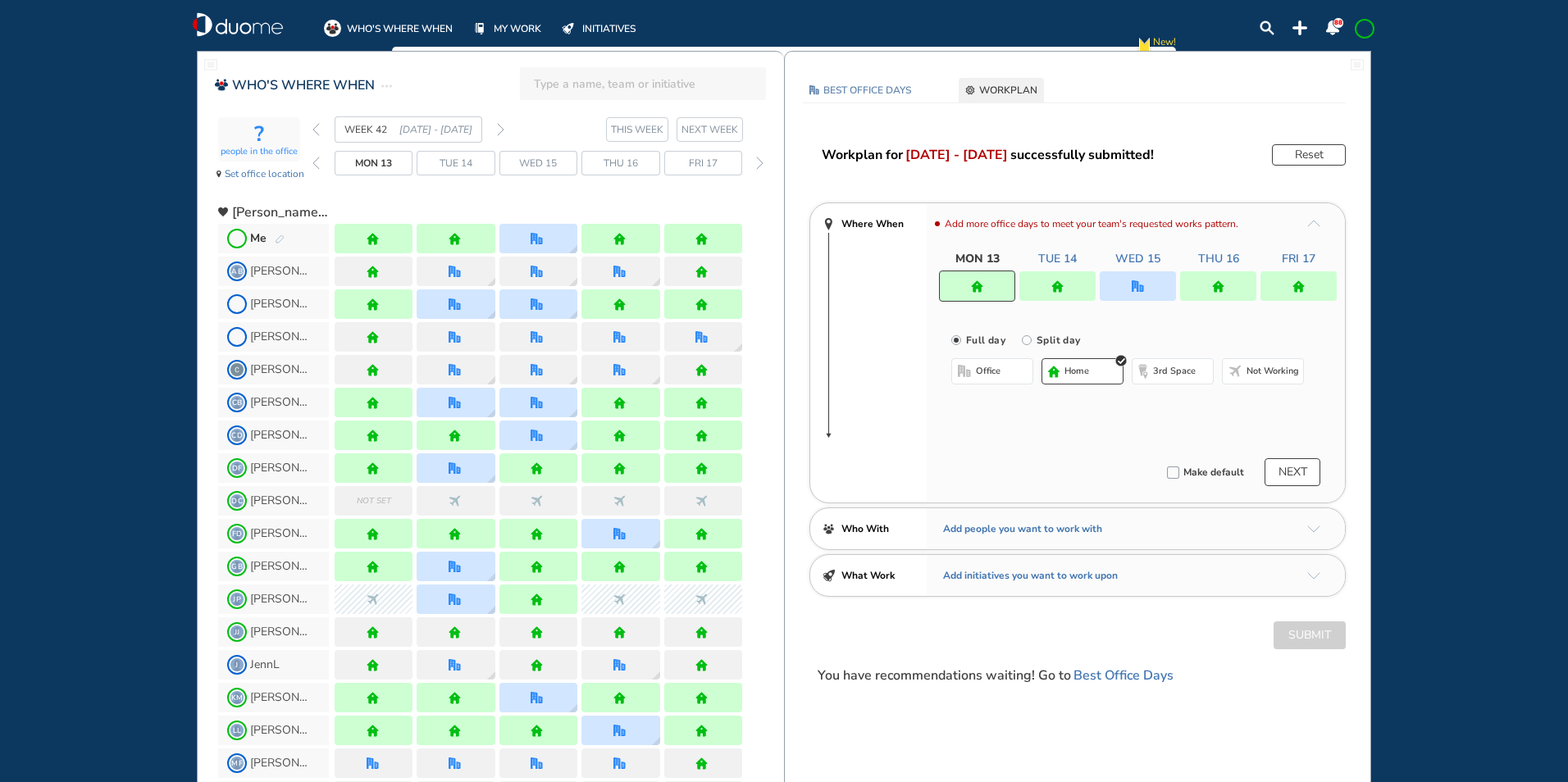
click at [1134, 289] on img "office" at bounding box center [1137, 286] width 13 height 13
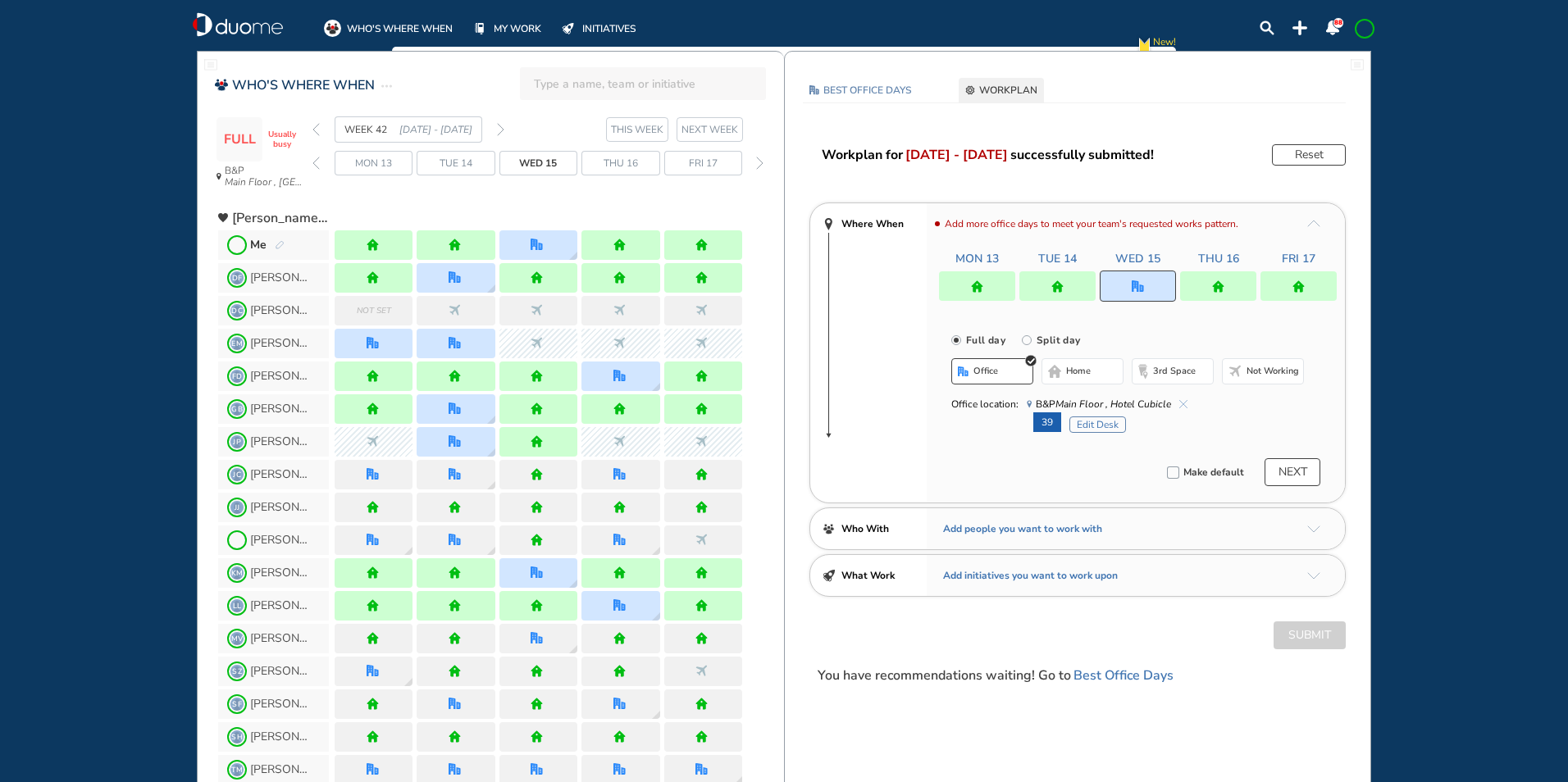
click at [1089, 427] on button "Edit Desk" at bounding box center [1097, 424] width 56 height 17
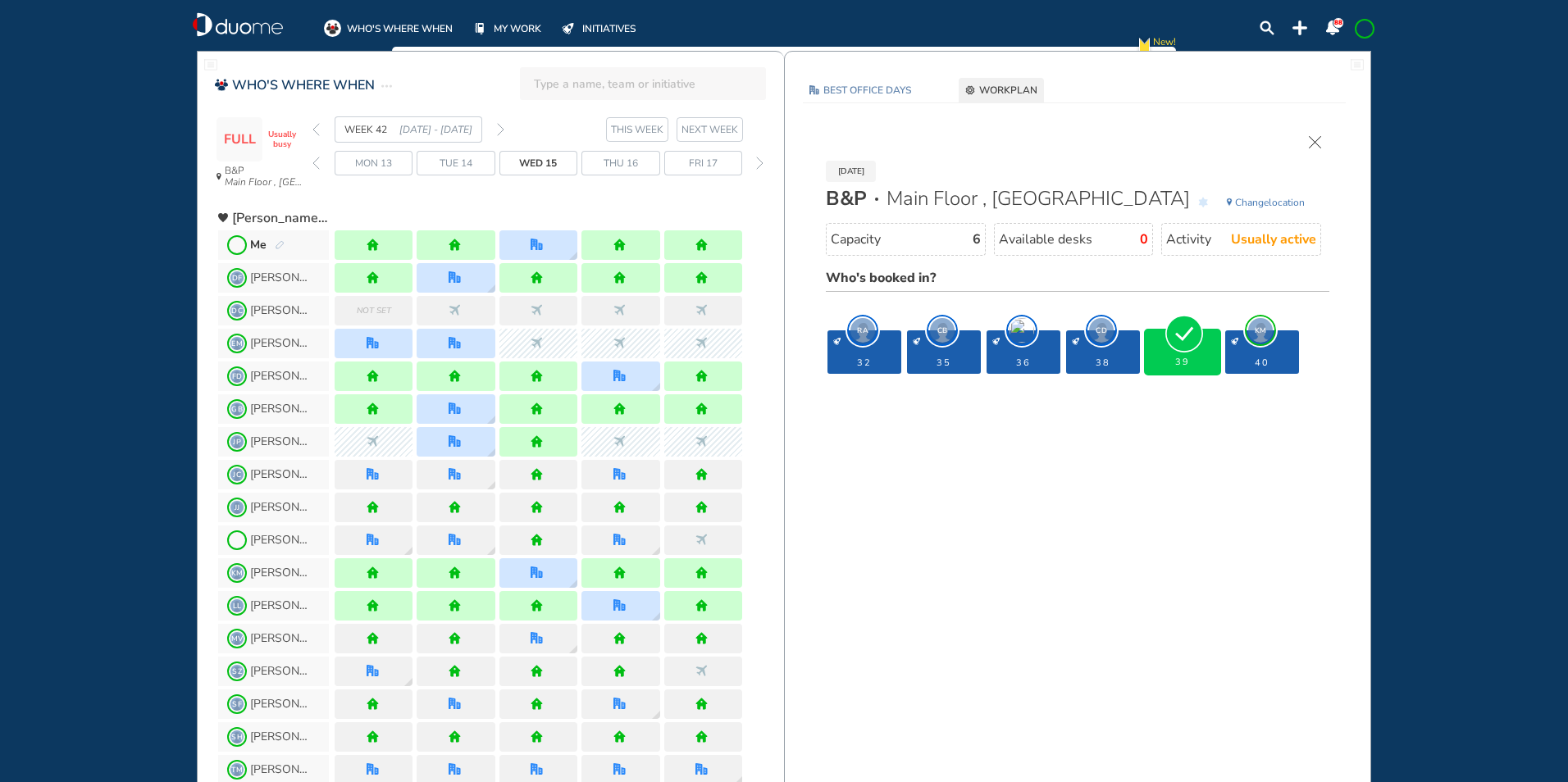
click at [1311, 138] on img "cross-thin" at bounding box center [1314, 142] width 13 height 13
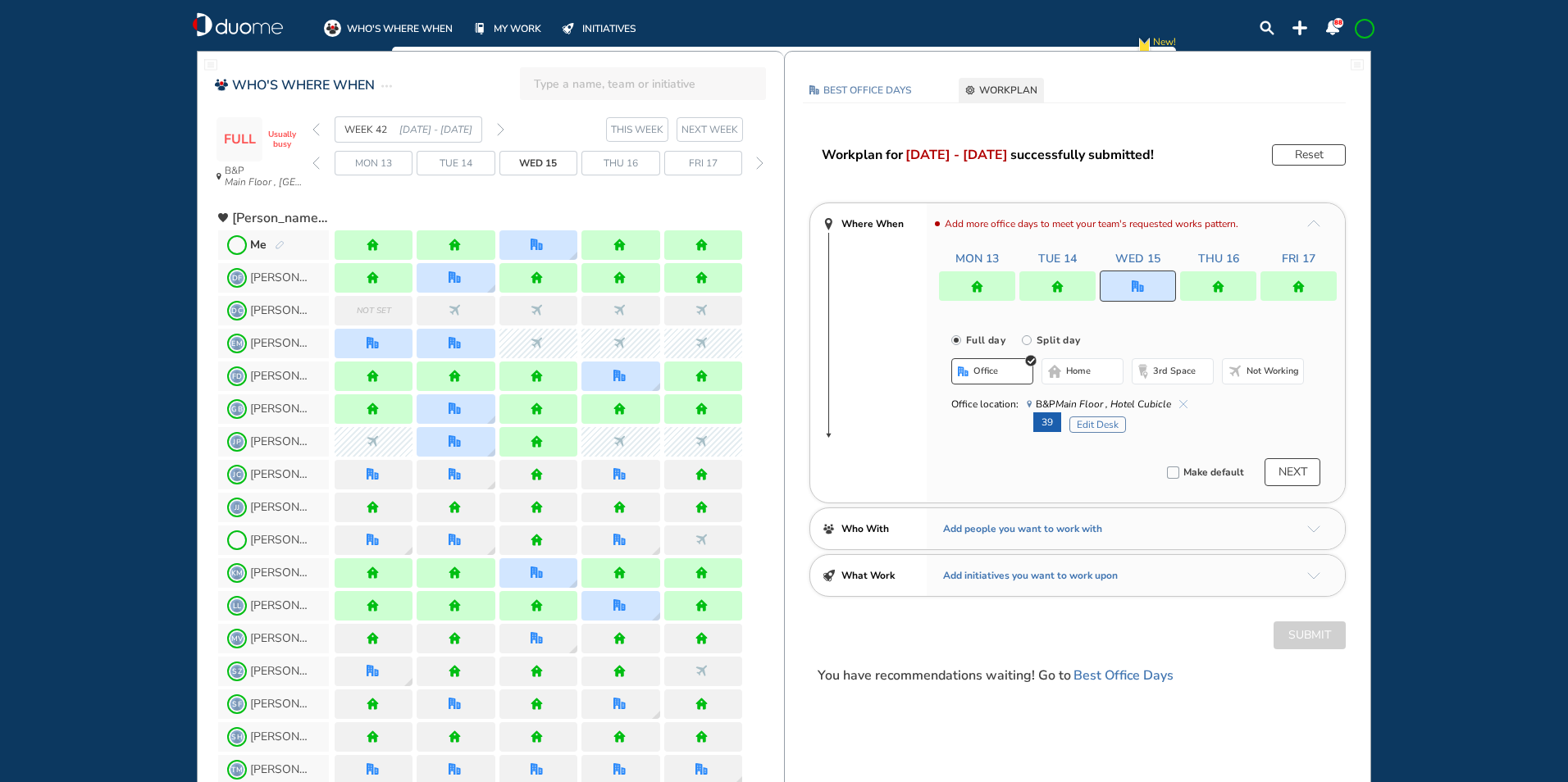
click at [1369, 28] on span at bounding box center [1364, 28] width 13 height 13
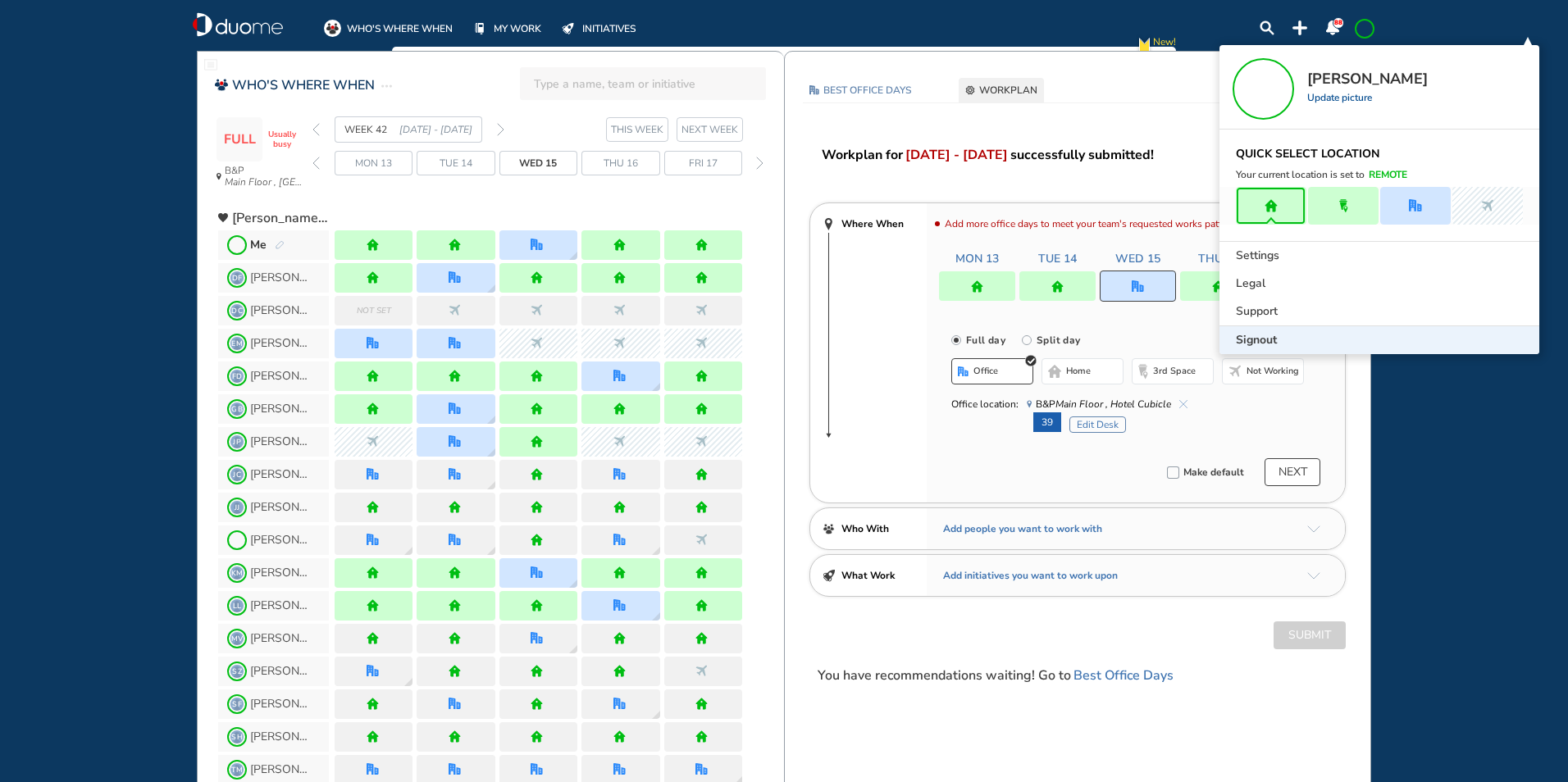
drag, startPoint x: 1259, startPoint y: 338, endPoint x: 1256, endPoint y: 327, distance: 11.4
click at [1259, 337] on span "Signout" at bounding box center [1256, 339] width 41 height 17
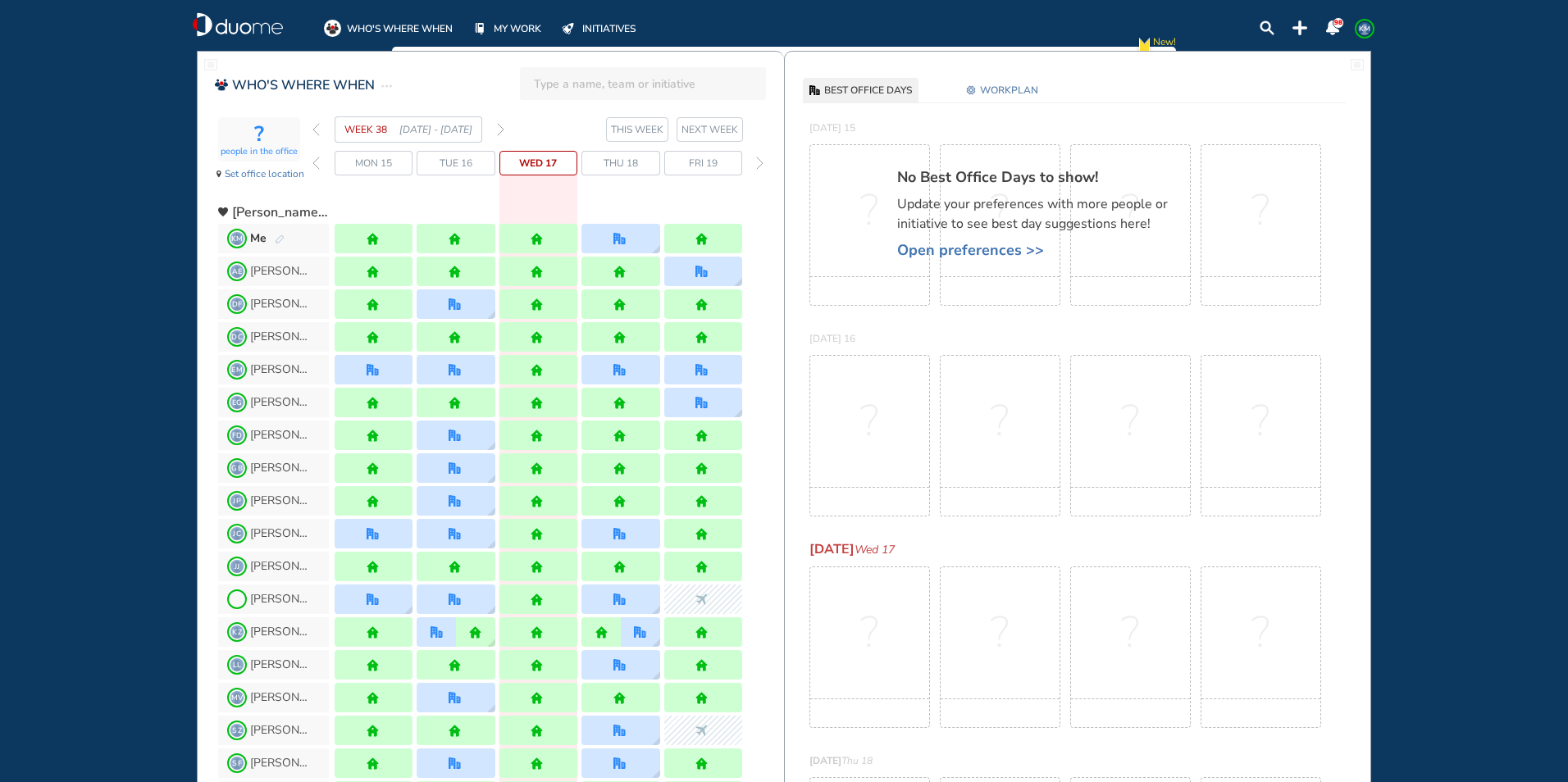
click at [279, 237] on img "pen-edit" at bounding box center [279, 239] width 10 height 11
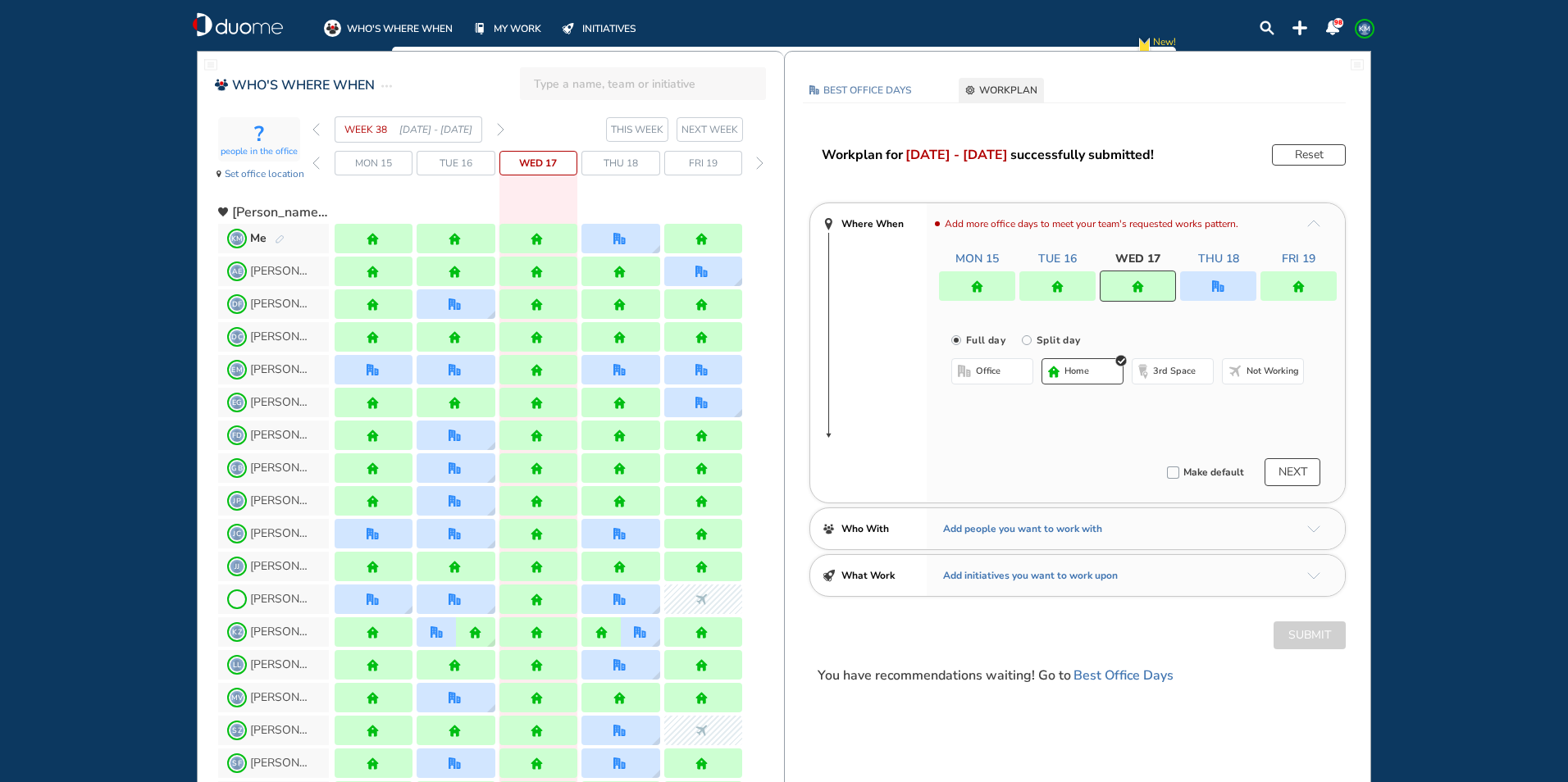
click at [502, 125] on img "forward week" at bounding box center [501, 128] width 8 height 13
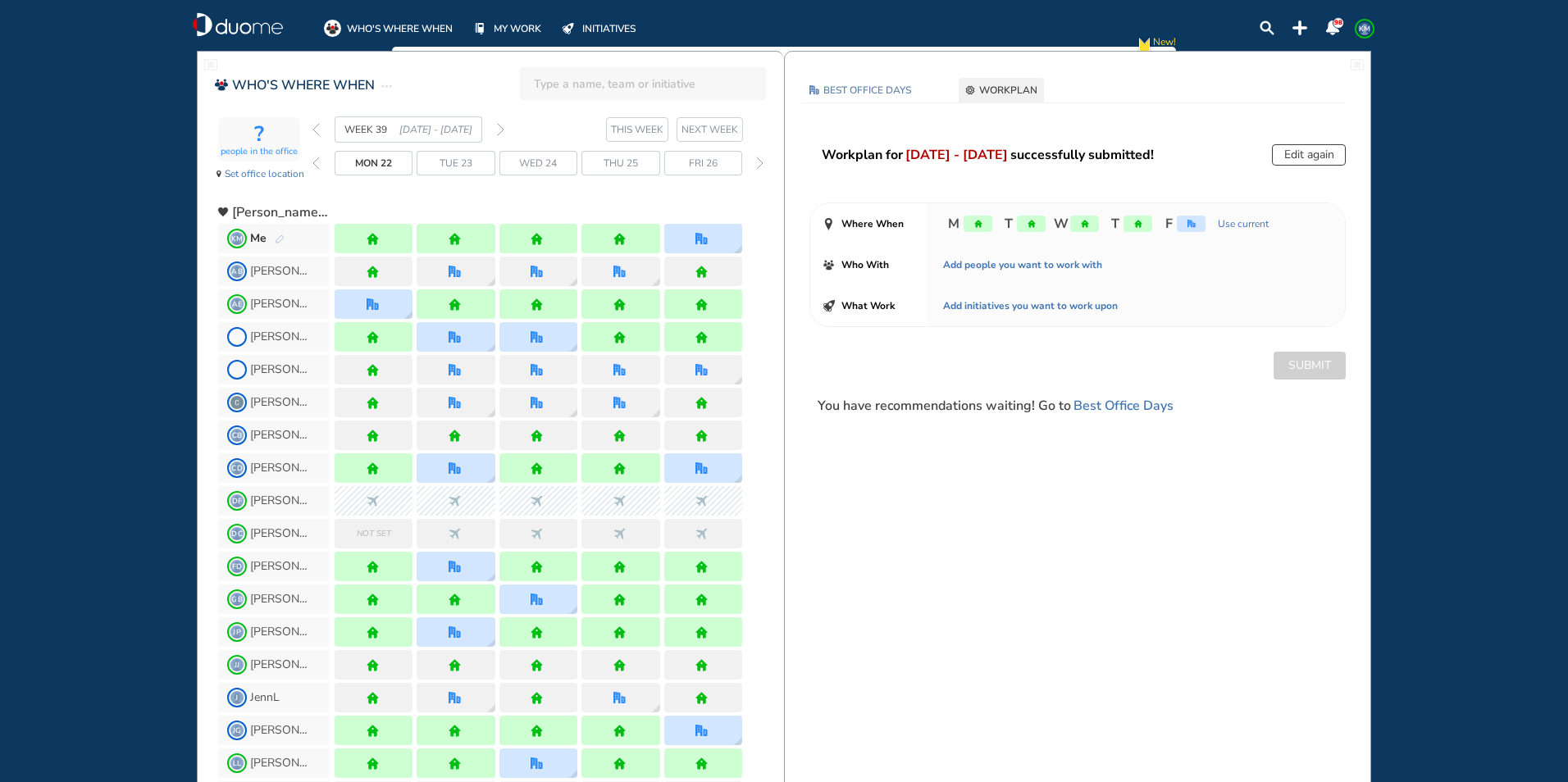
click at [504, 126] on section "WEEK 39 [DATE] - [DATE] THIS WEEK NEXT WEEK" at bounding box center [548, 129] width 472 height 26
click at [499, 125] on img "forward week" at bounding box center [501, 128] width 8 height 13
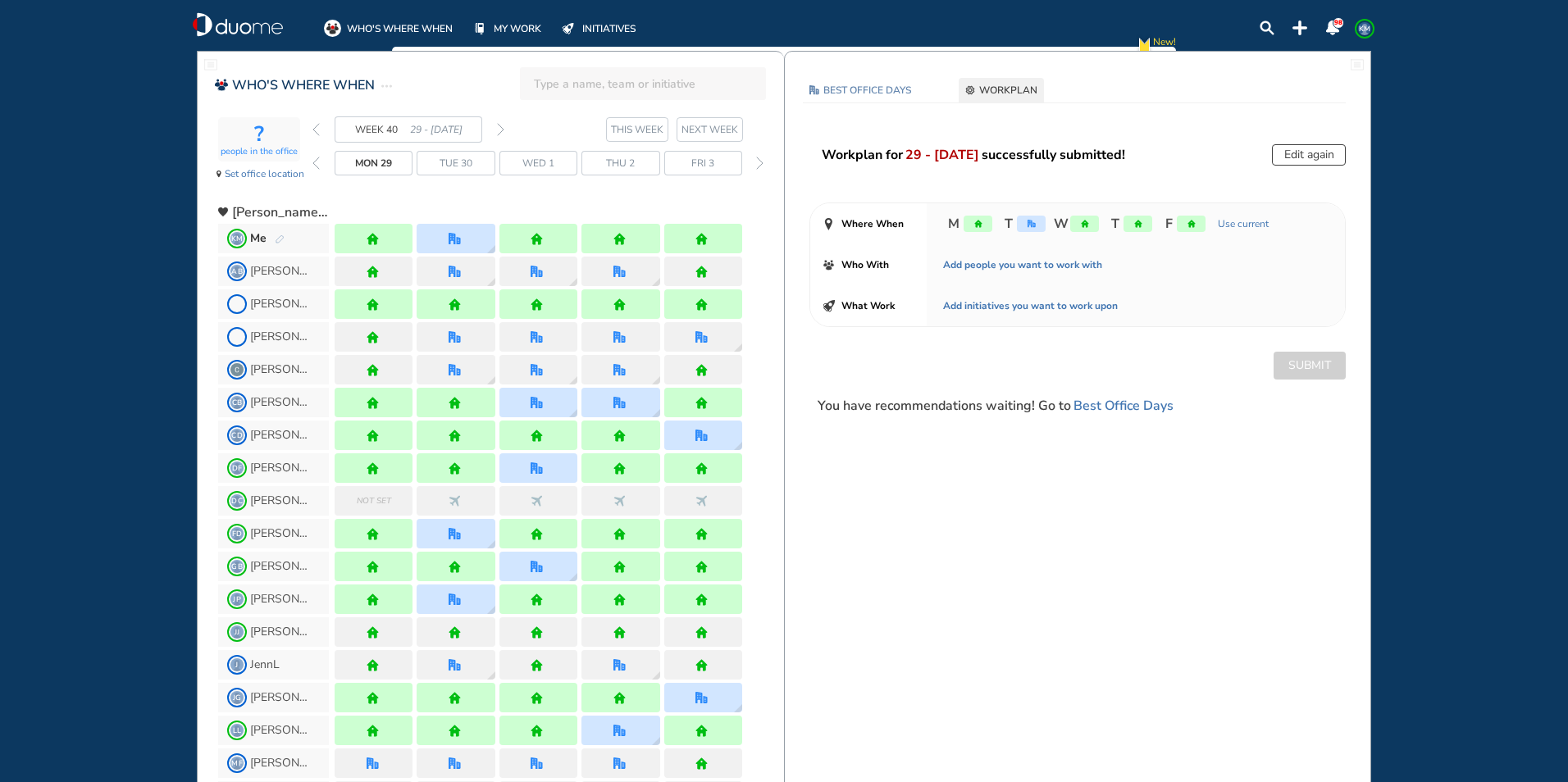
click at [279, 234] on img "pen-edit" at bounding box center [279, 239] width 10 height 11
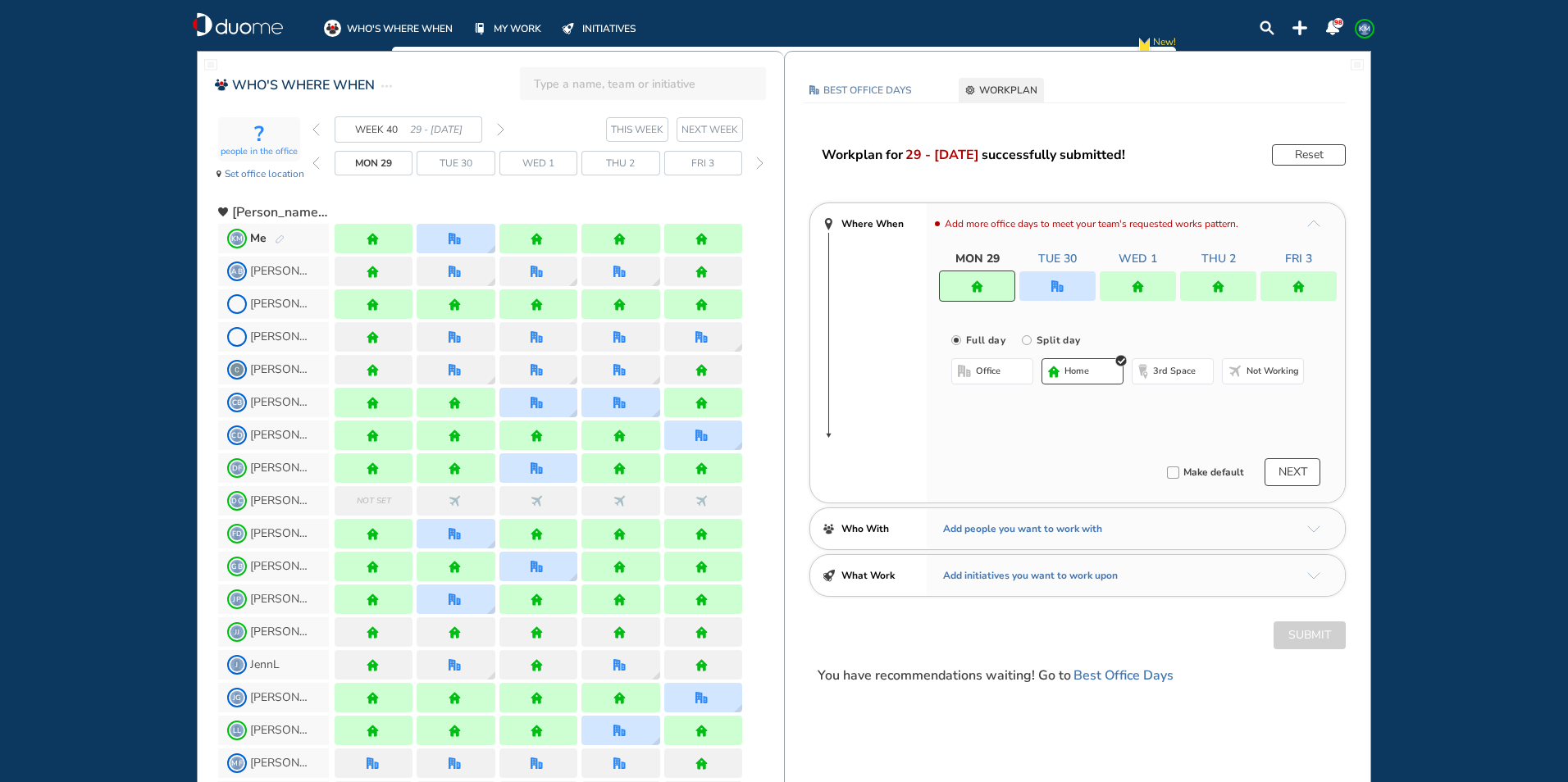
click at [1035, 290] on div at bounding box center [1057, 286] width 76 height 29
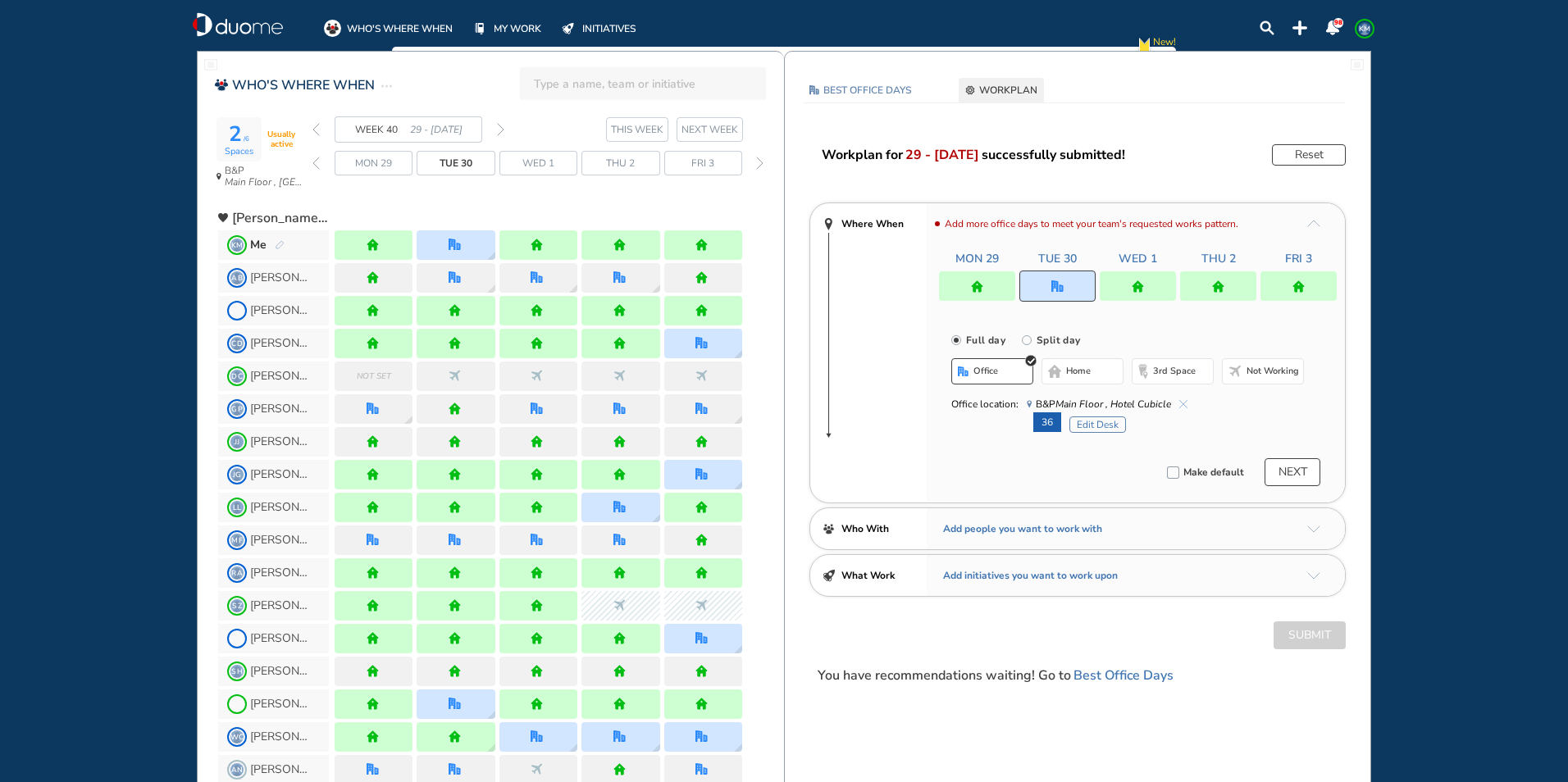
click at [1114, 422] on button "Edit Desk" at bounding box center [1097, 424] width 56 height 17
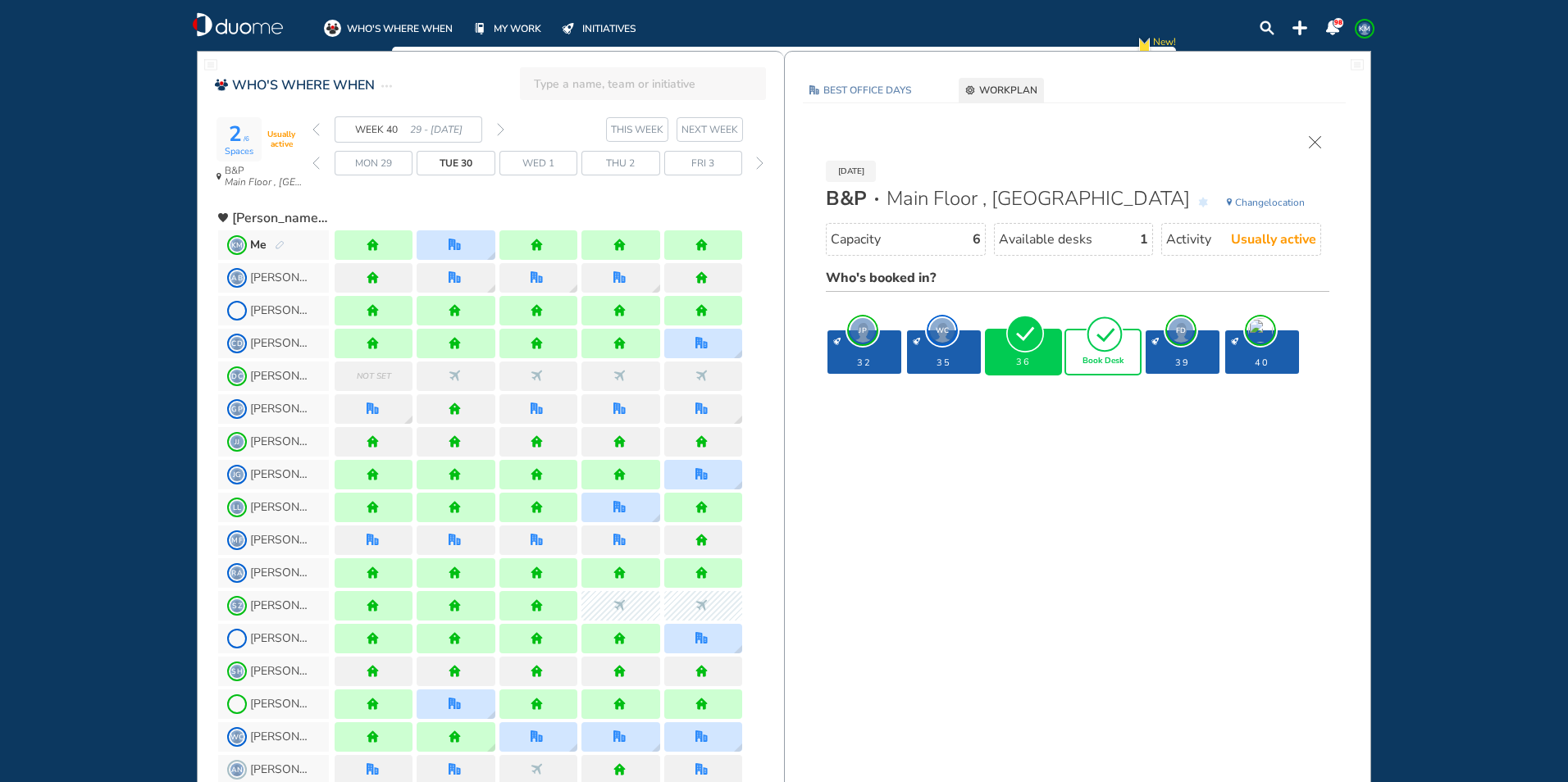
click at [1104, 353] on div "Book Desk" at bounding box center [1103, 352] width 74 height 44
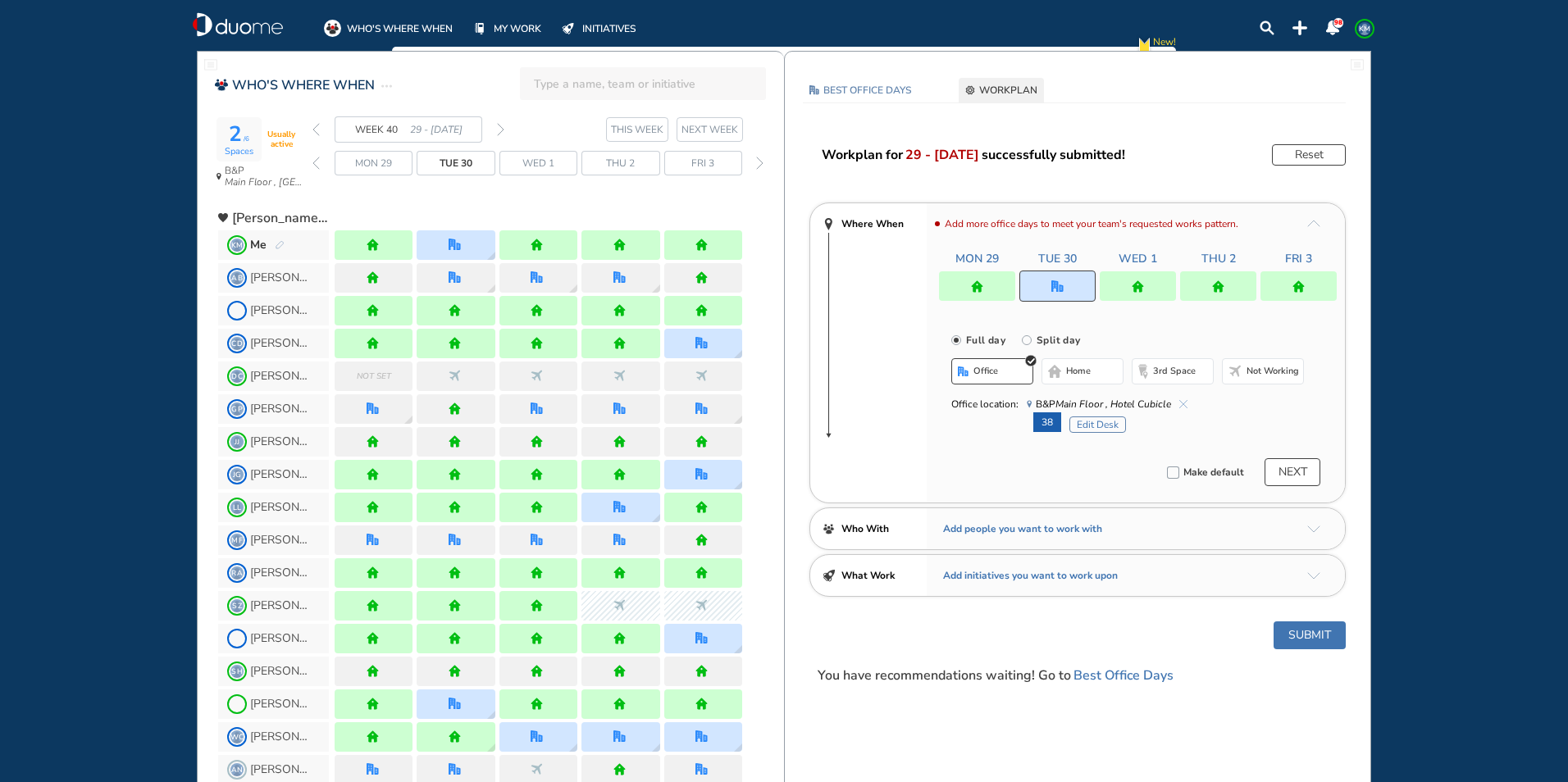
click at [1310, 634] on button "Submit" at bounding box center [1309, 635] width 72 height 28
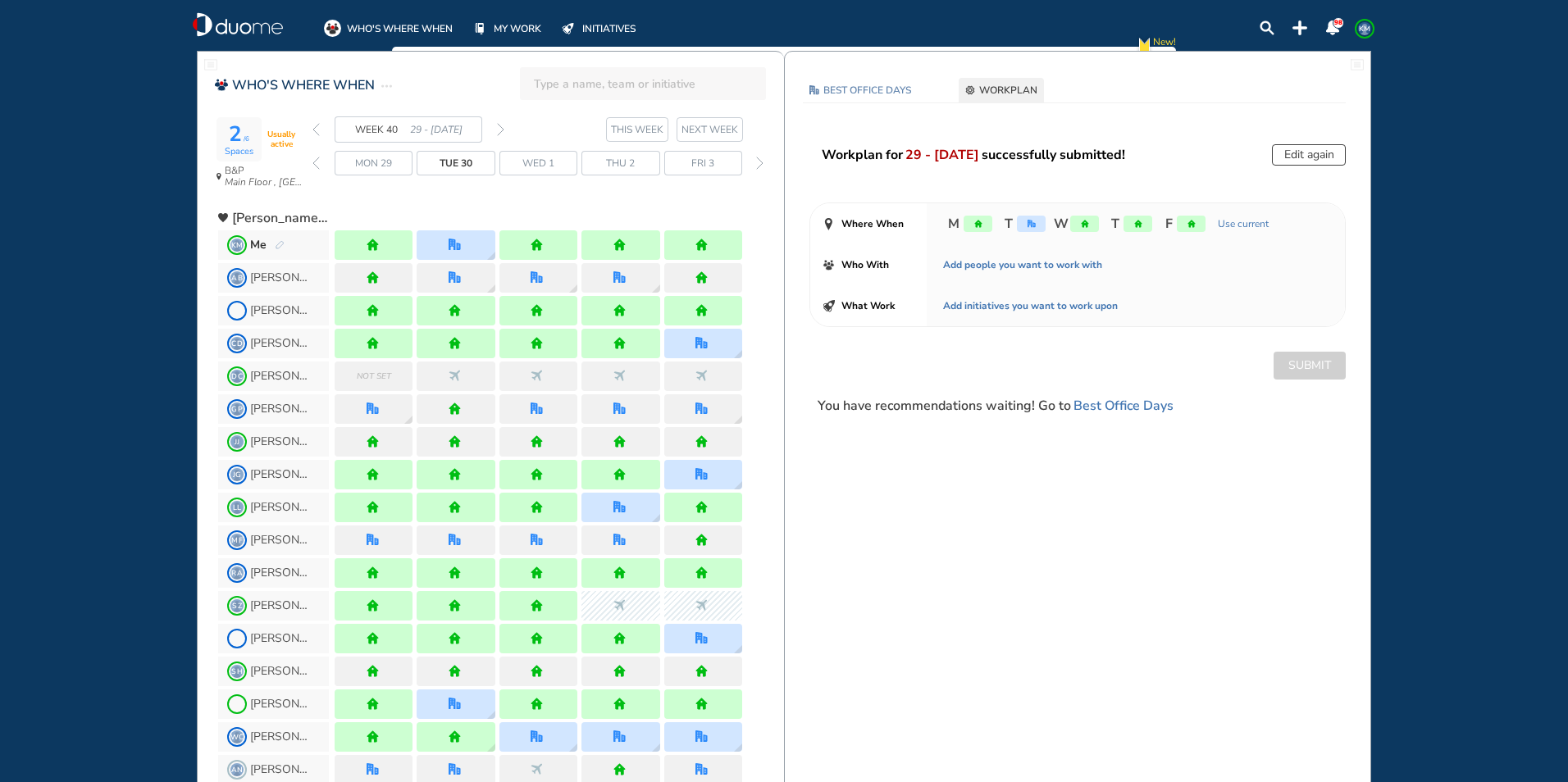
click at [278, 242] on img "pen-edit" at bounding box center [279, 245] width 10 height 11
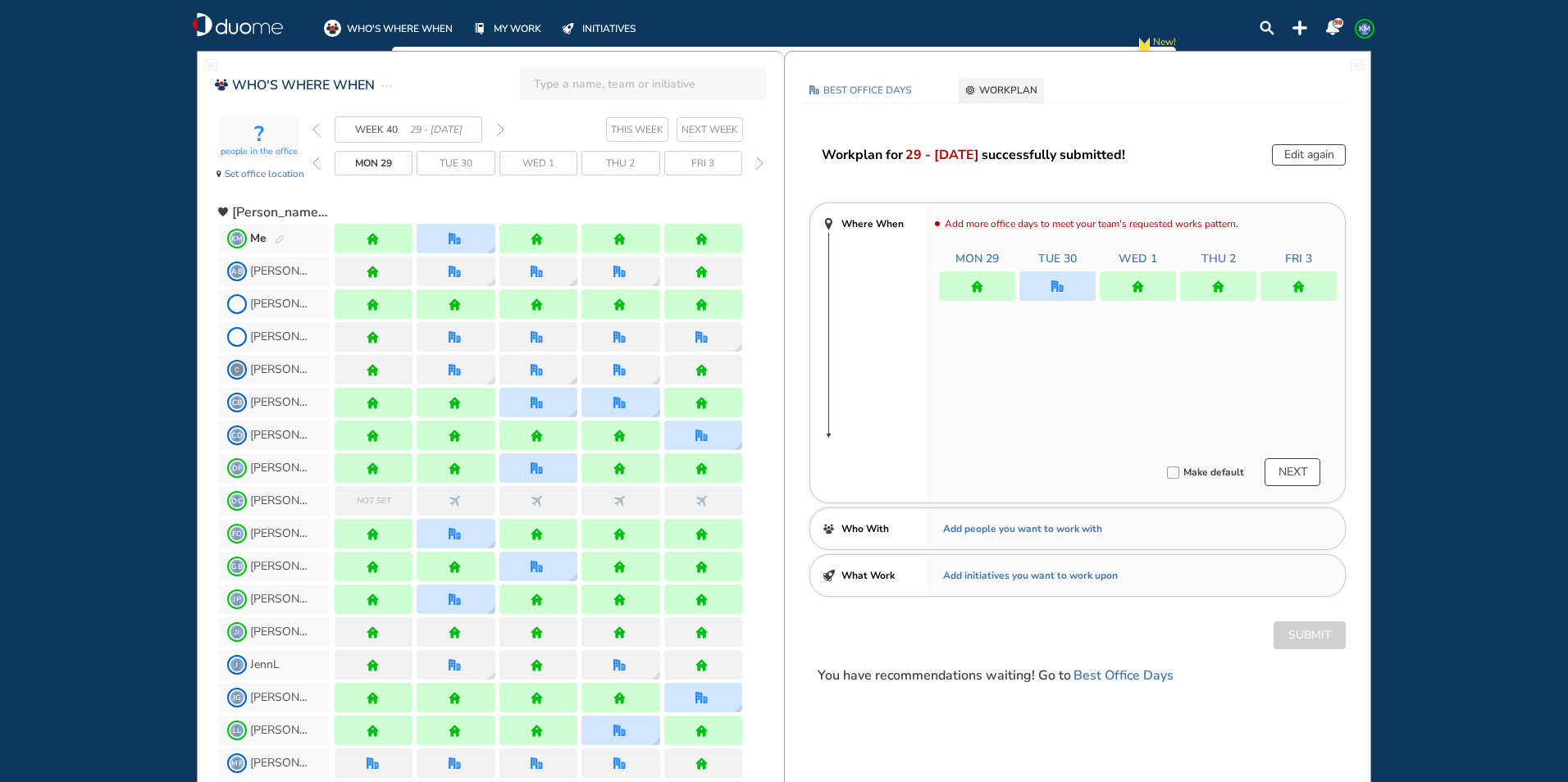
click at [1073, 278] on div at bounding box center [1057, 286] width 76 height 29
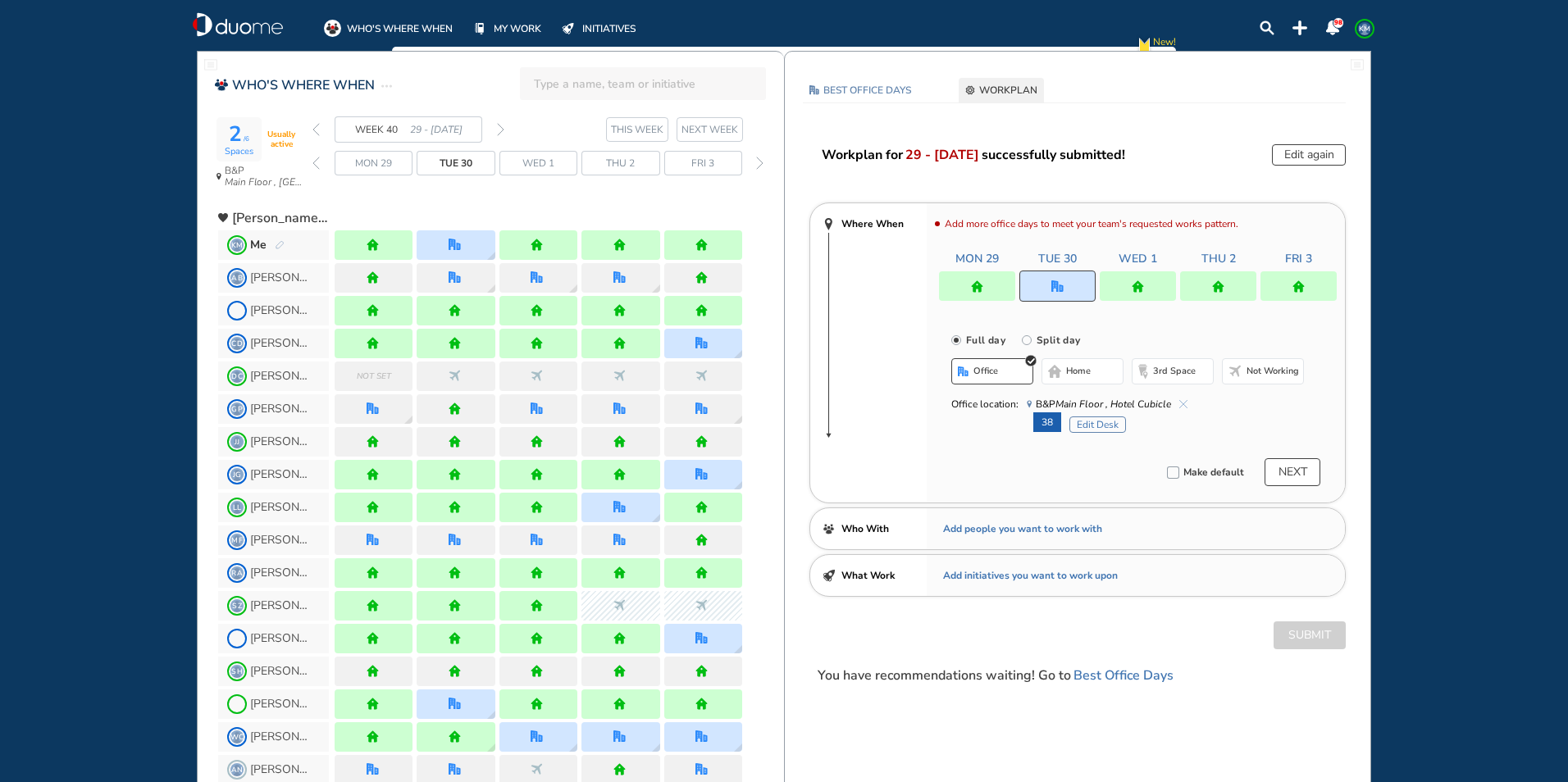
click at [1088, 426] on button "Edit Desk" at bounding box center [1097, 424] width 56 height 17
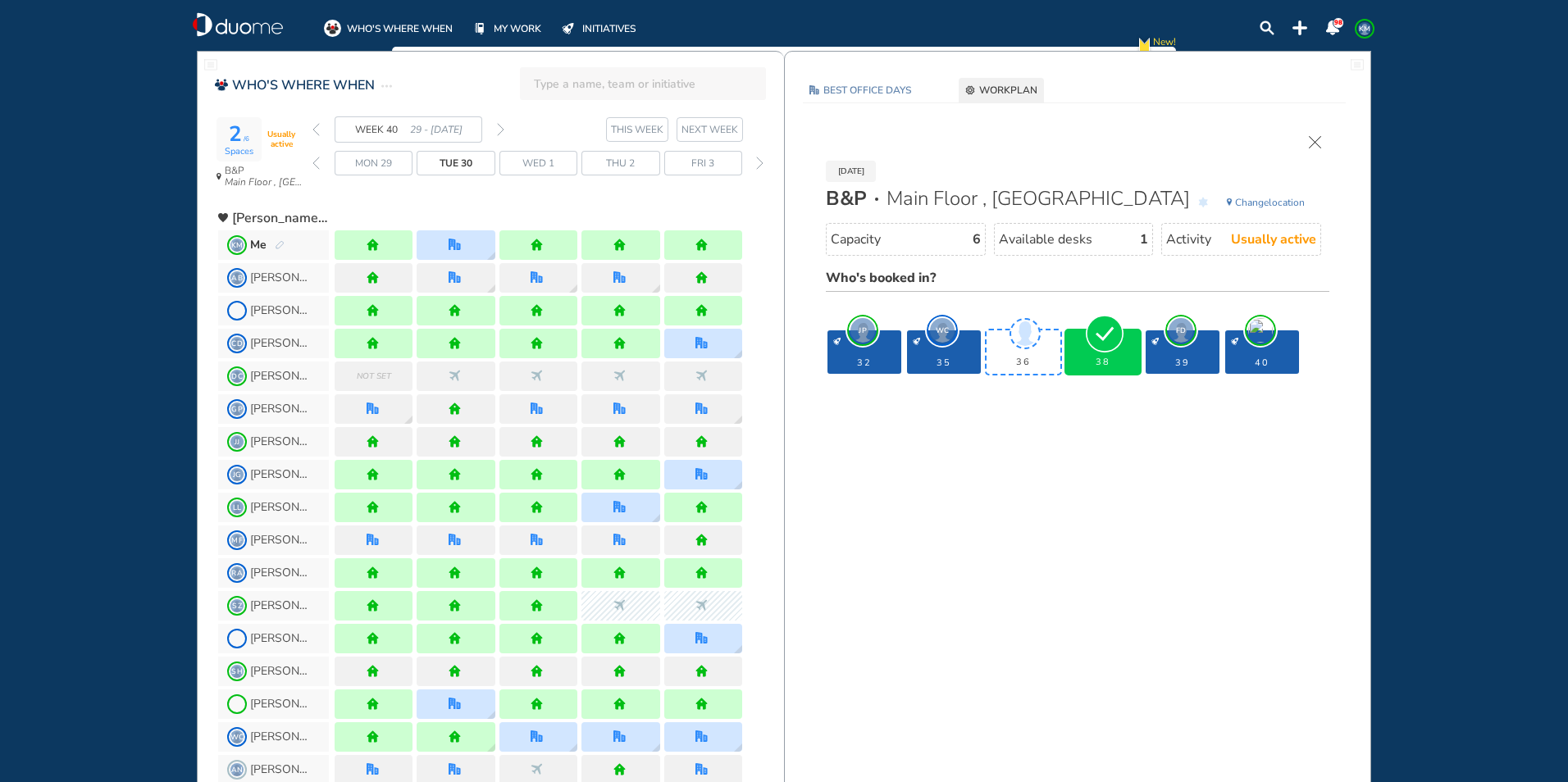
click at [1317, 138] on img "cross-thin" at bounding box center [1314, 142] width 13 height 13
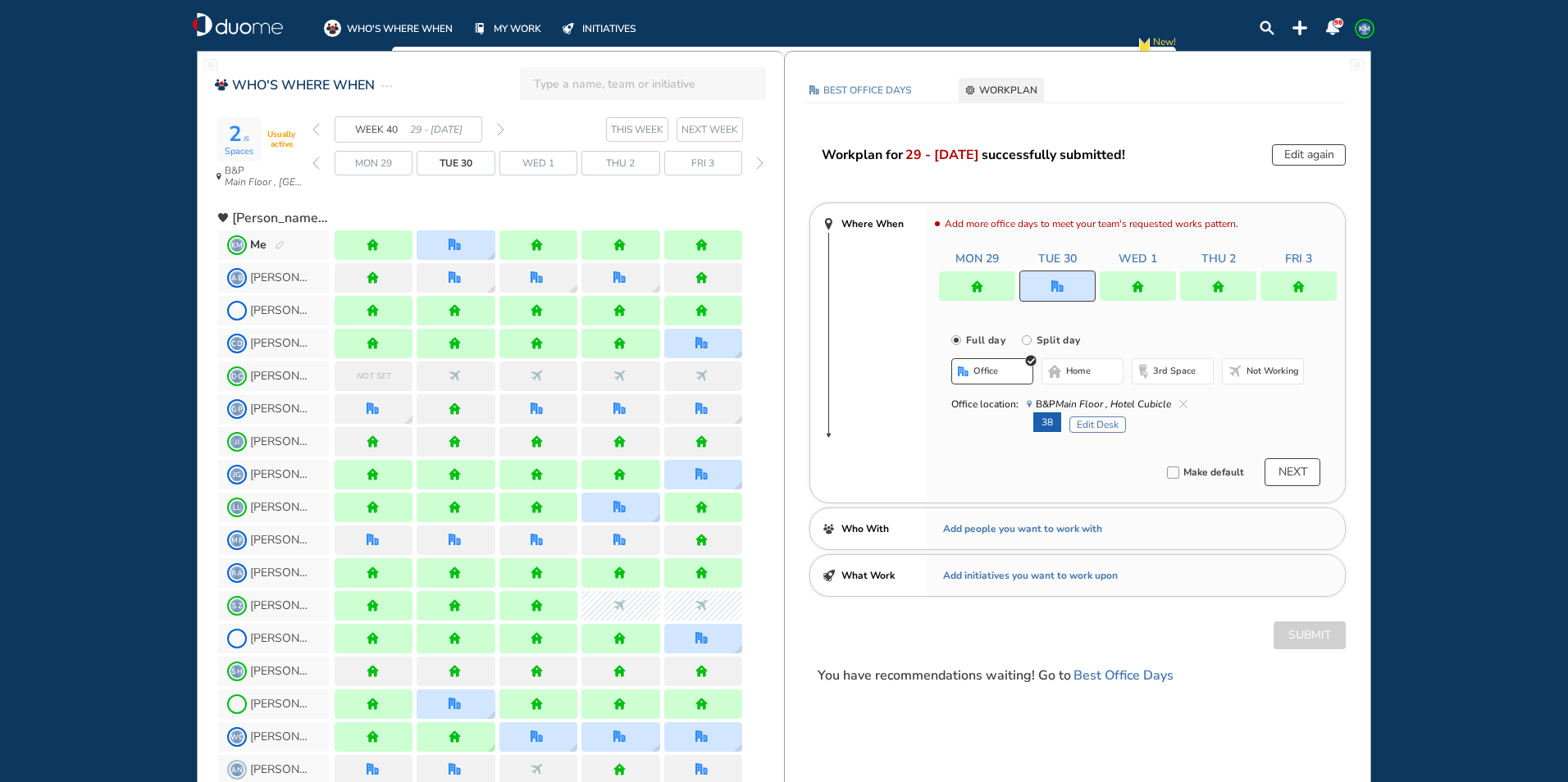
click at [1360, 29] on span "KM" at bounding box center [1364, 28] width 13 height 13
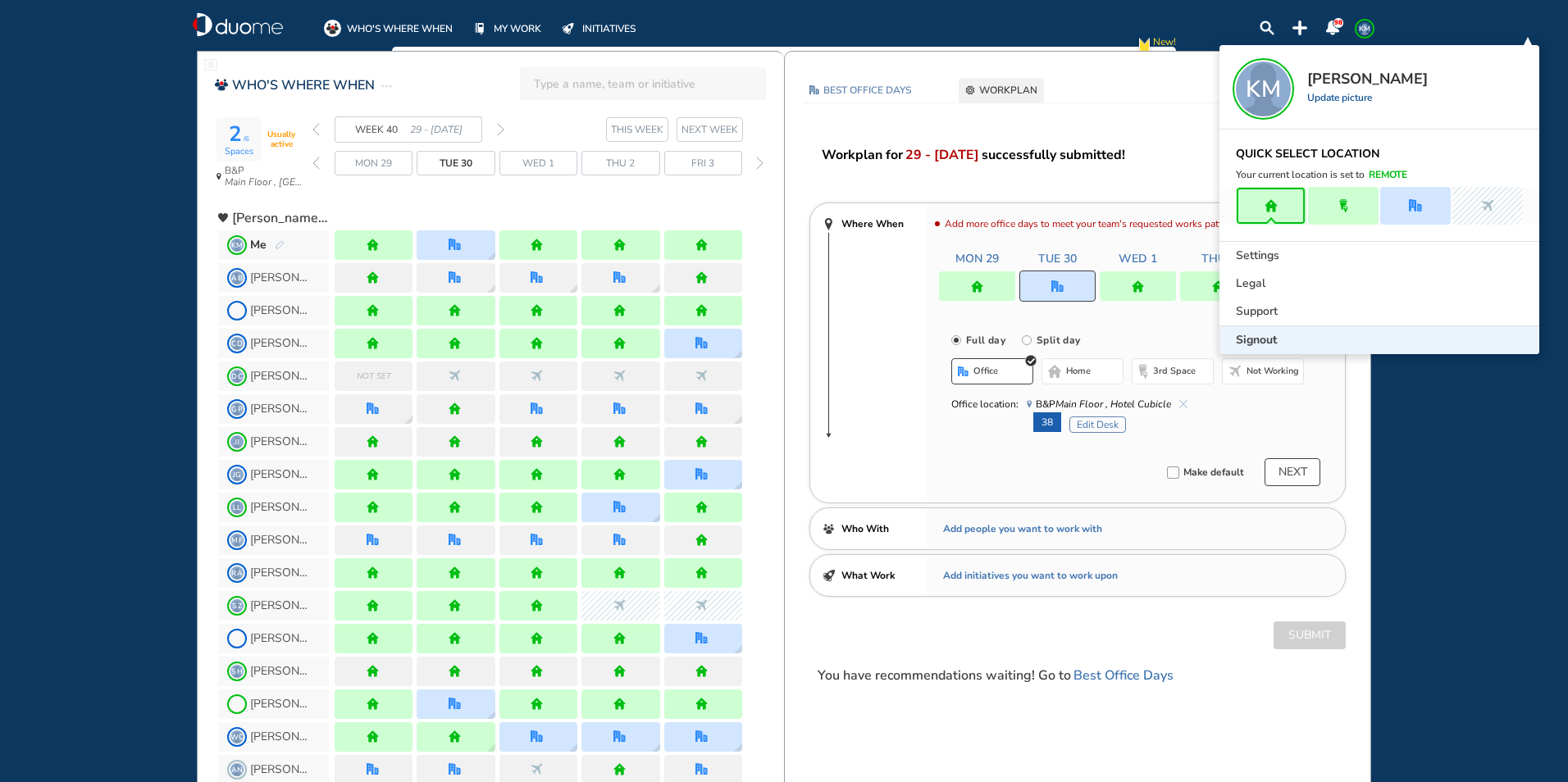
click at [1257, 335] on span "Signout" at bounding box center [1256, 339] width 41 height 17
